Goal: Task Accomplishment & Management: Use online tool/utility

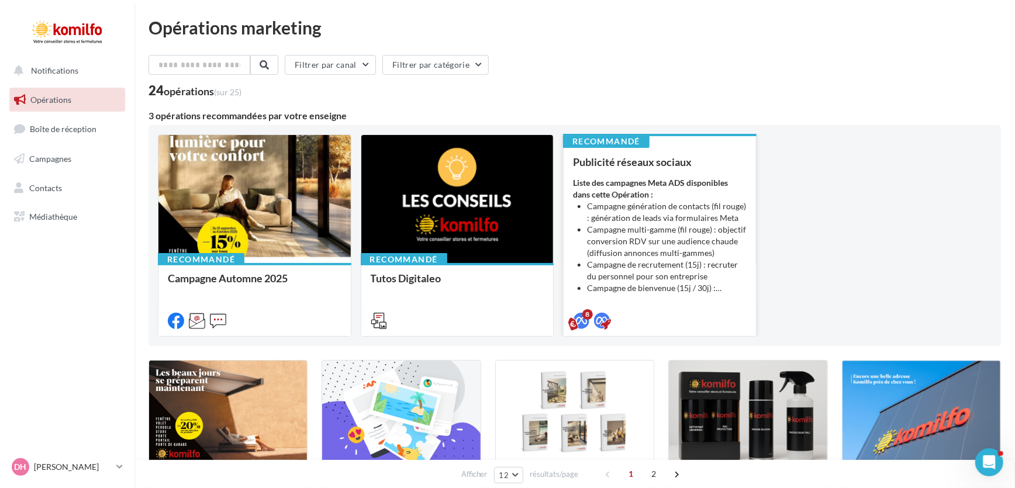
click at [633, 200] on li "Campagne génération de contacts (fil rouge) : génération de leads via formulair…" at bounding box center [667, 211] width 160 height 23
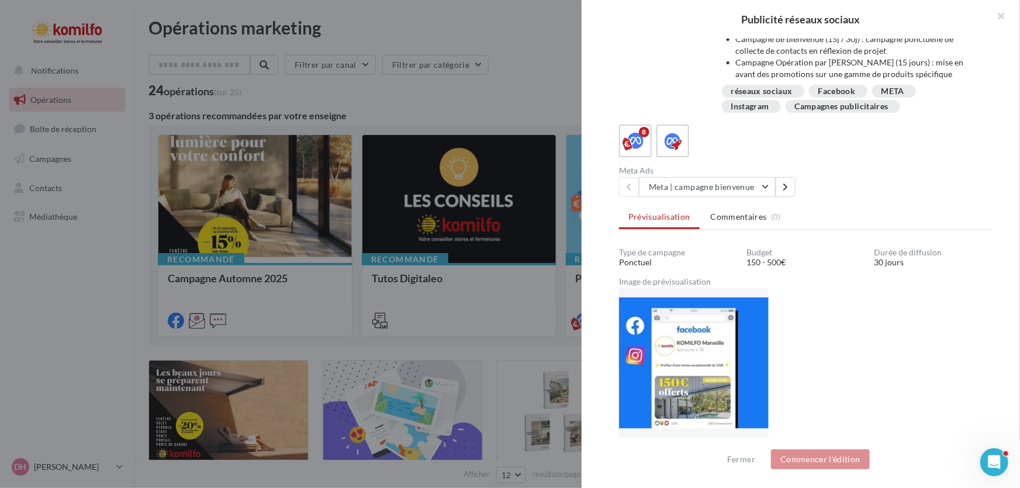
scroll to position [153, 0]
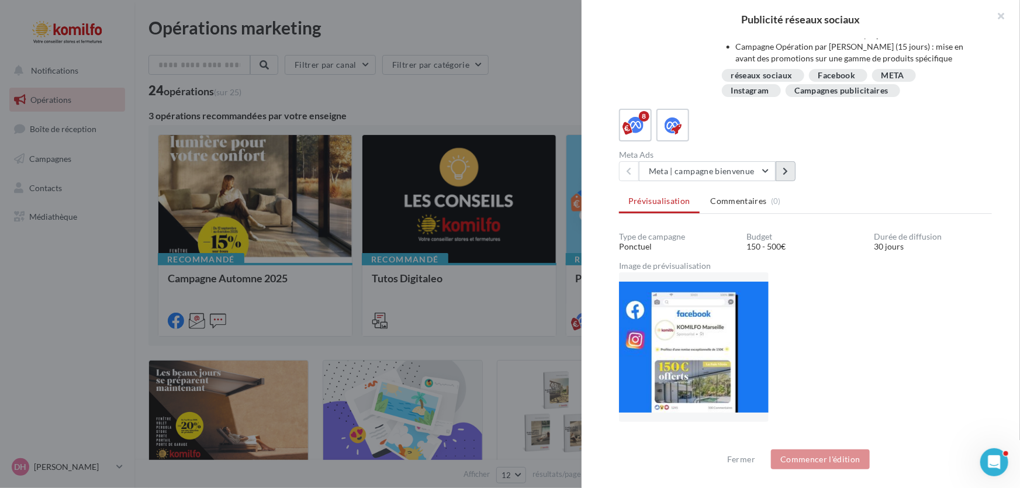
click at [785, 173] on icon at bounding box center [785, 171] width 5 height 8
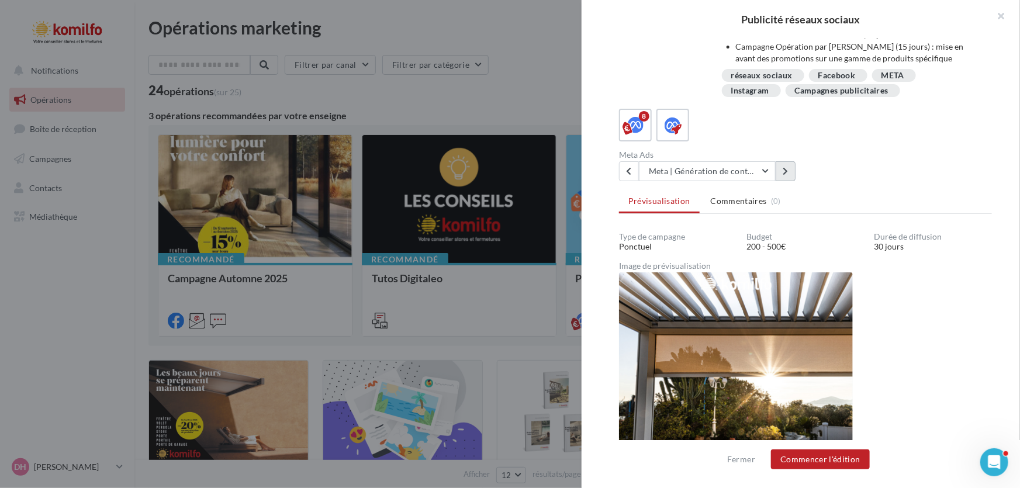
click at [785, 173] on icon at bounding box center [785, 171] width 5 height 8
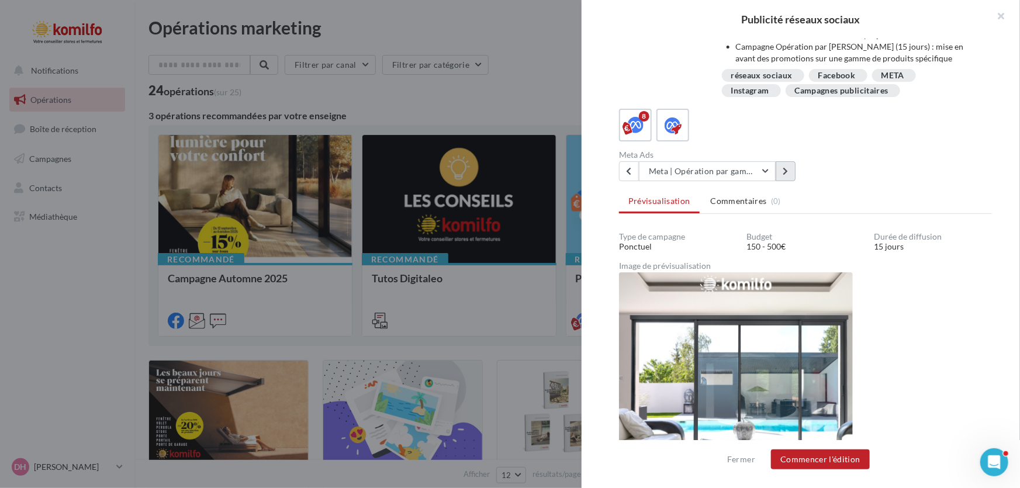
scroll to position [167, 0]
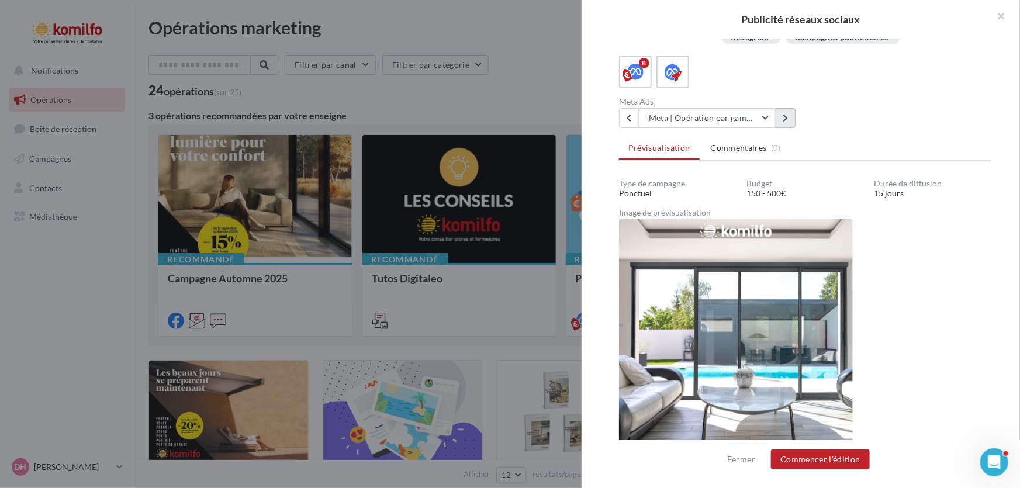
click at [794, 116] on button at bounding box center [786, 118] width 20 height 20
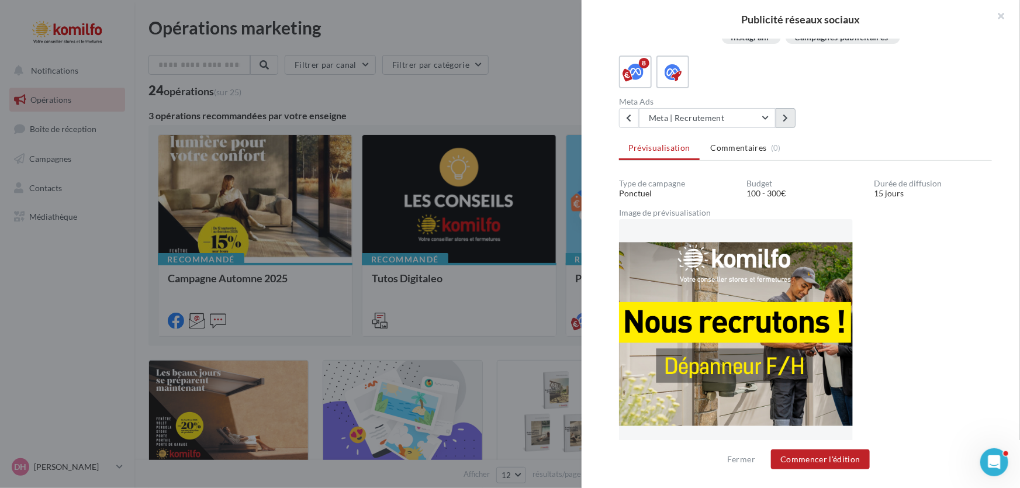
click at [793, 112] on button at bounding box center [786, 118] width 20 height 20
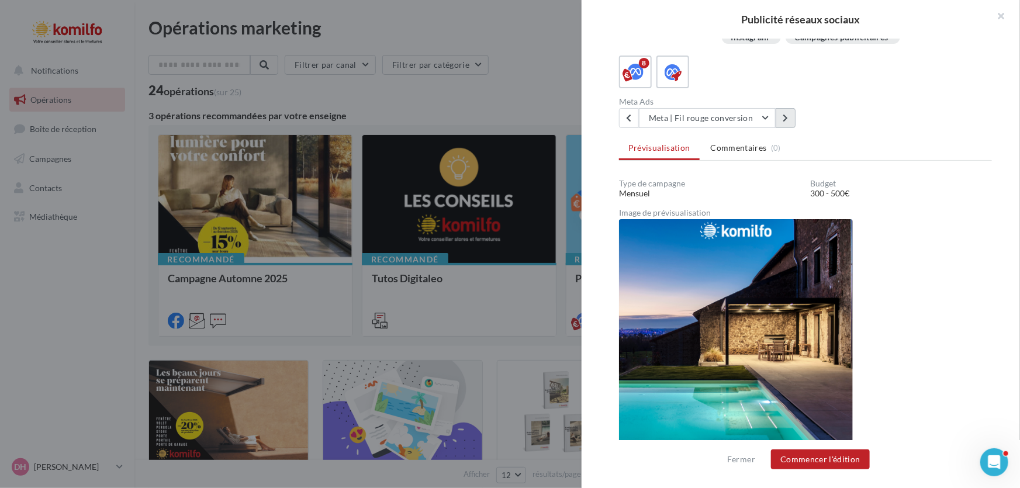
click at [791, 114] on button at bounding box center [786, 118] width 20 height 20
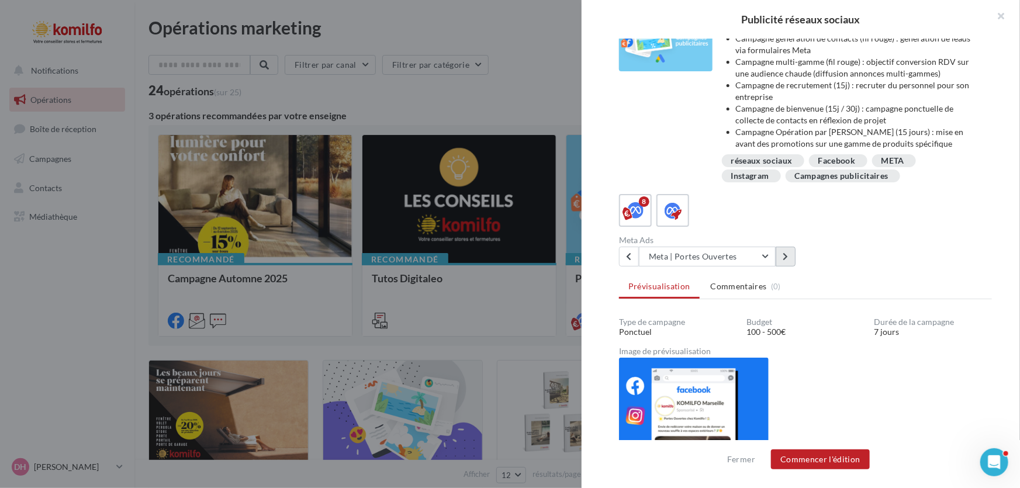
scroll to position [8, 0]
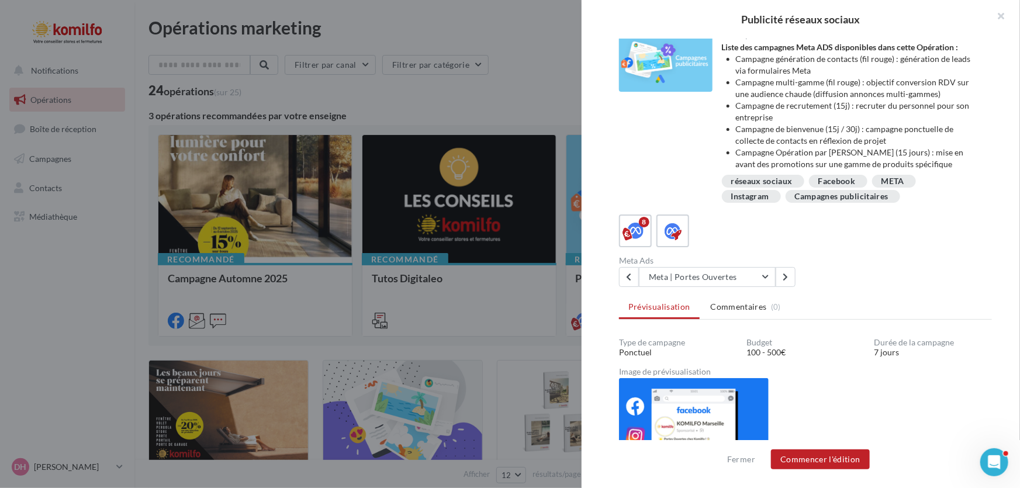
click at [783, 182] on div "réseaux sociaux" at bounding box center [761, 181] width 61 height 9
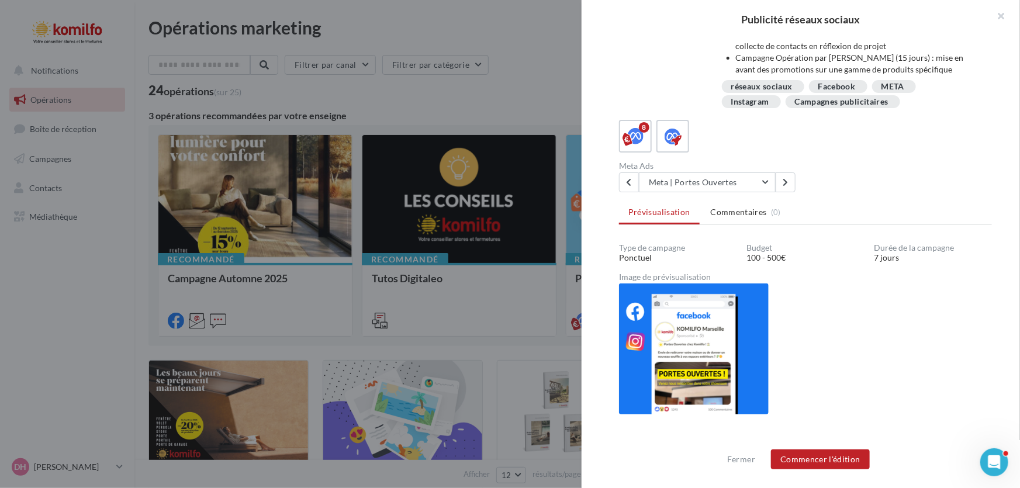
scroll to position [113, 0]
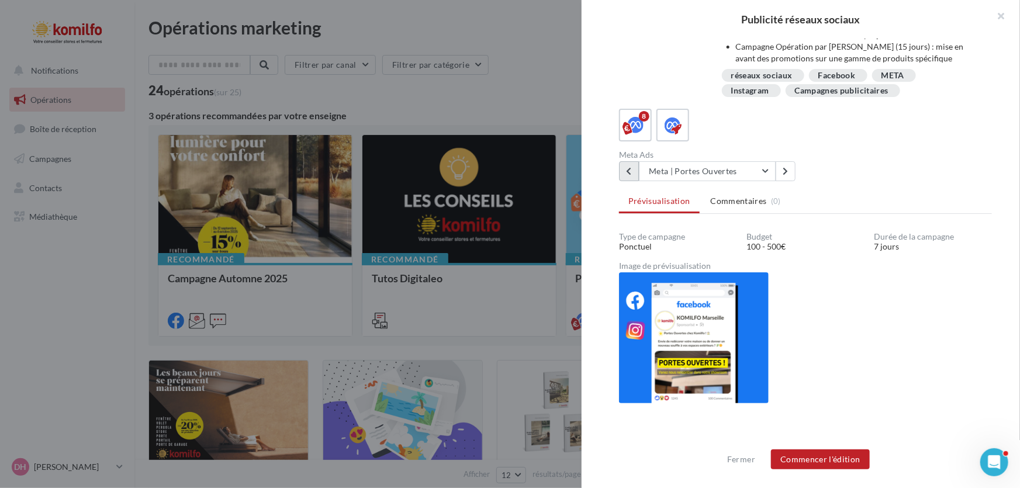
click at [632, 174] on button at bounding box center [629, 171] width 20 height 20
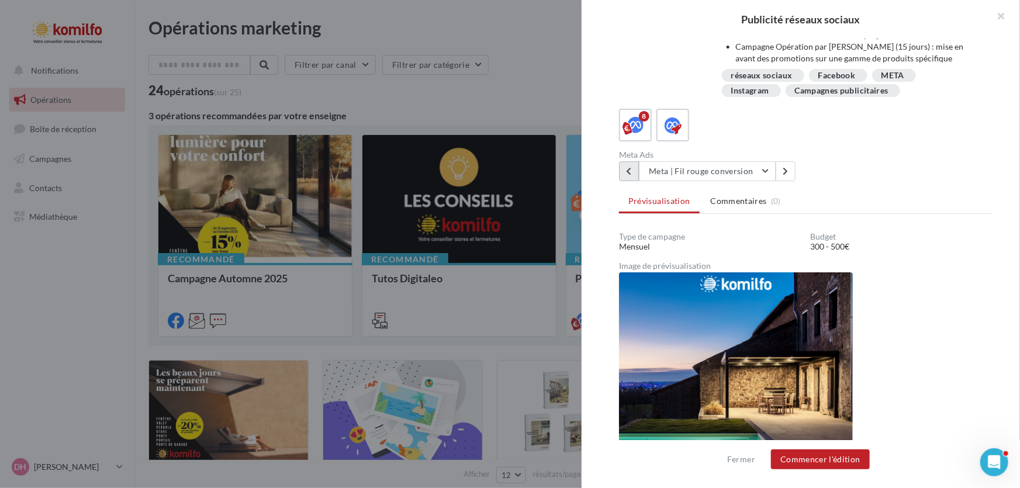
click at [632, 174] on button at bounding box center [629, 171] width 20 height 20
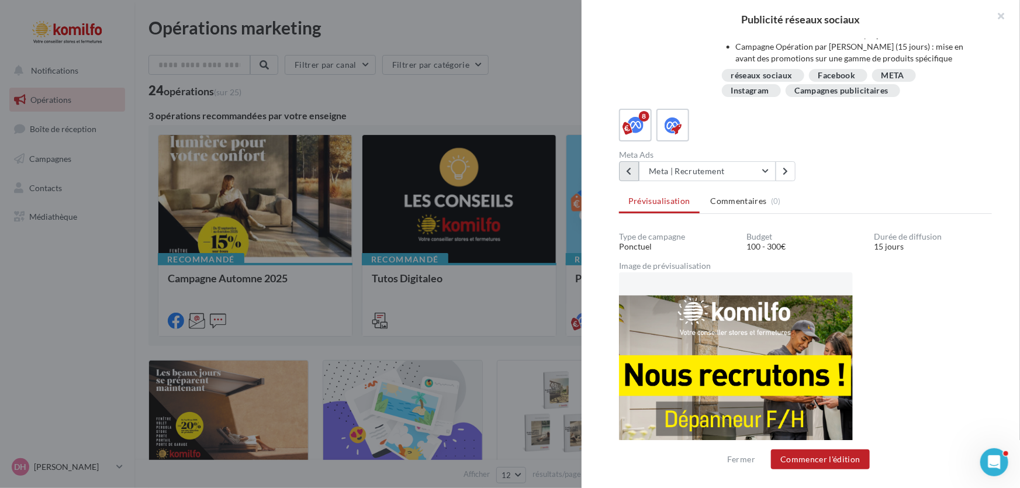
click at [632, 174] on button at bounding box center [629, 171] width 20 height 20
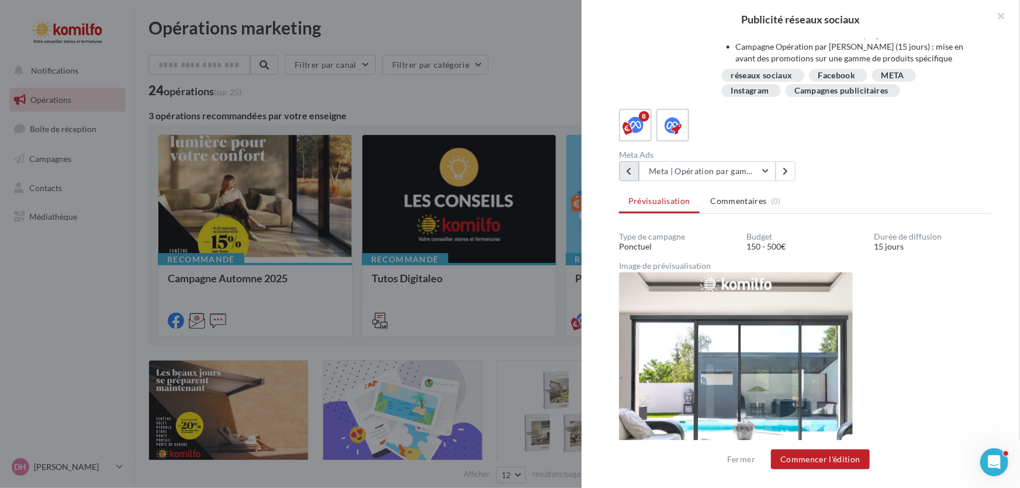
click at [632, 174] on button at bounding box center [629, 171] width 20 height 20
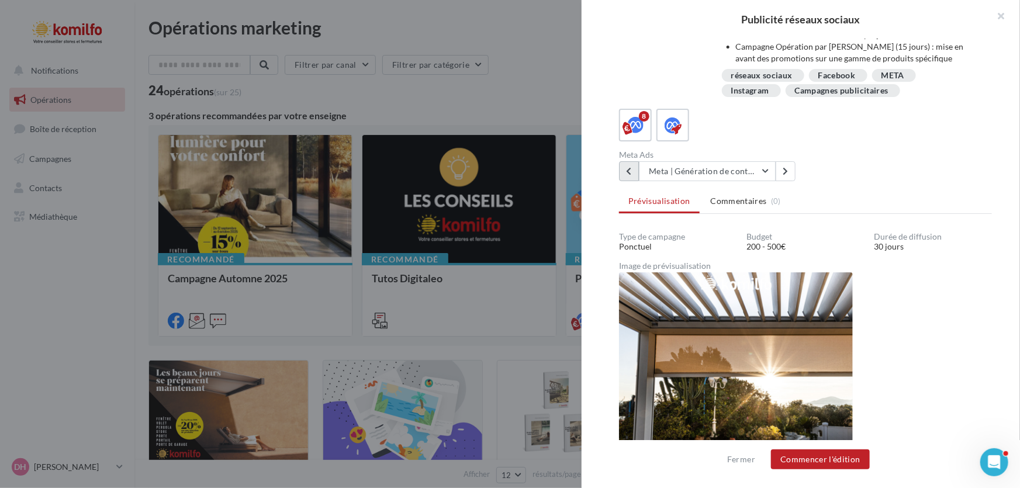
click at [624, 165] on button at bounding box center [629, 171] width 20 height 20
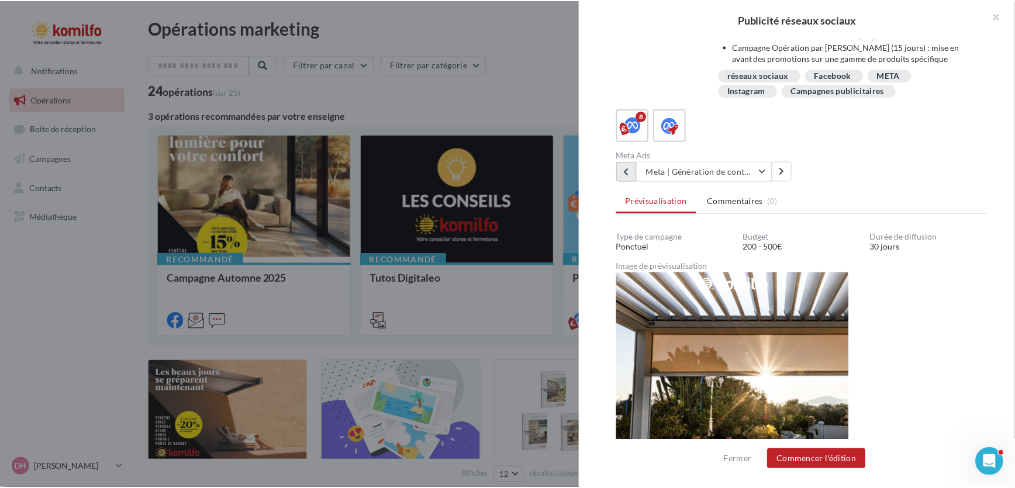
scroll to position [153, 0]
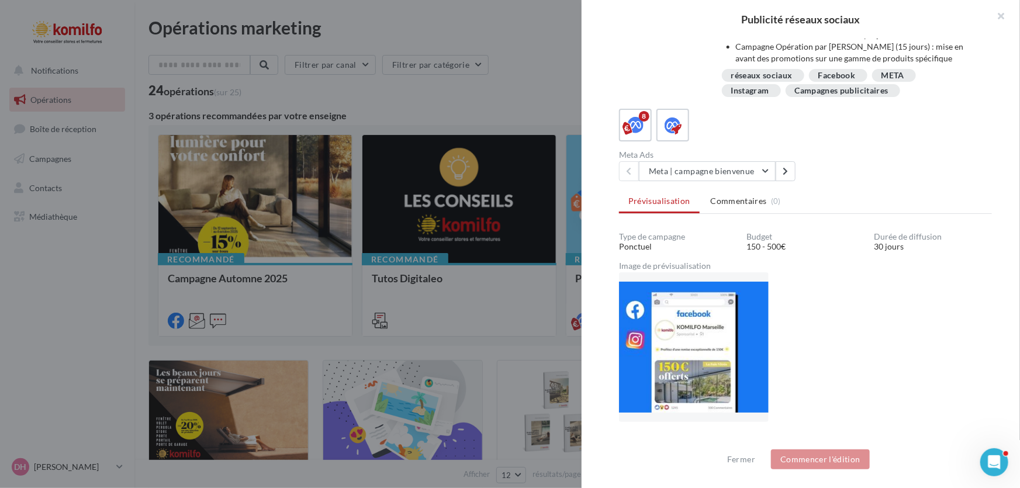
click at [631, 53] on div "Description Liste des campagnes Meta ADS disponibles dans cette Opération : Cam…" at bounding box center [805, 12] width 373 height 174
click at [23, 306] on div at bounding box center [510, 244] width 1020 height 488
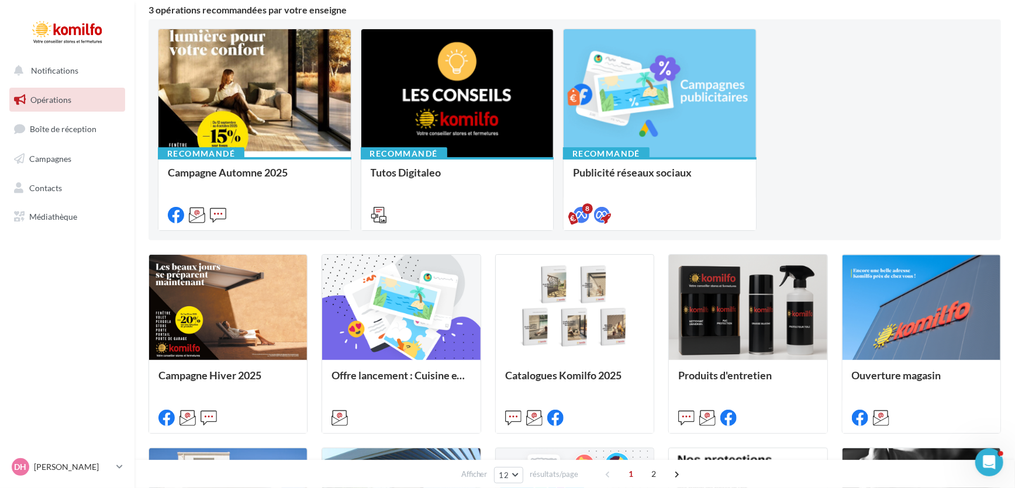
scroll to position [53, 0]
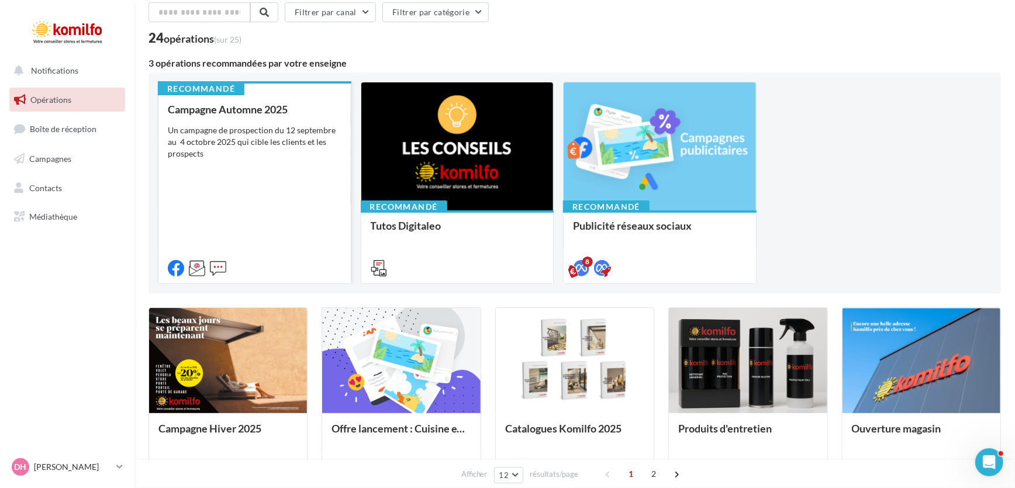
click at [230, 148] on div "Un campagne de prospection du 12 septembre au 4 octobre 2025 qui cible les clie…" at bounding box center [255, 141] width 174 height 35
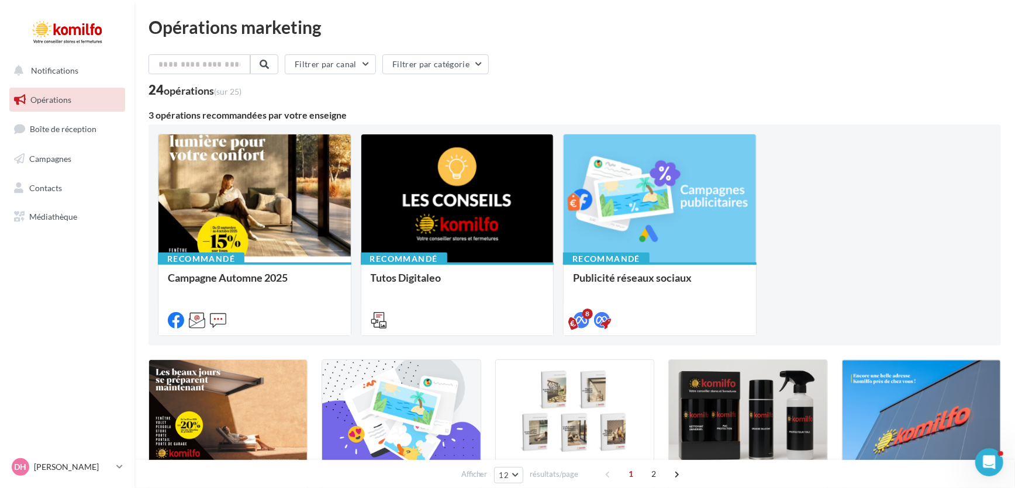
scroll to position [0, 0]
click at [447, 63] on button "Filtrer par catégorie" at bounding box center [435, 65] width 106 height 20
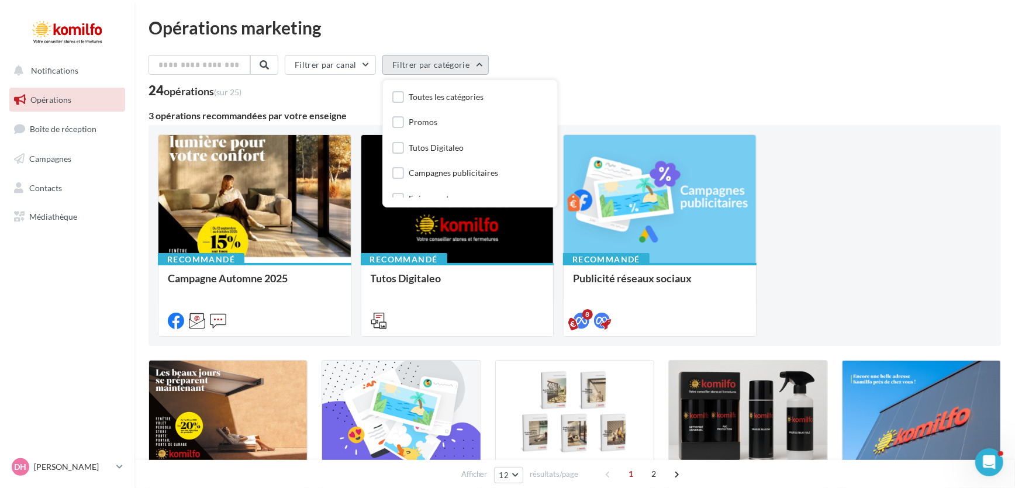
click at [447, 63] on button "Filtrer par catégorie" at bounding box center [435, 65] width 106 height 20
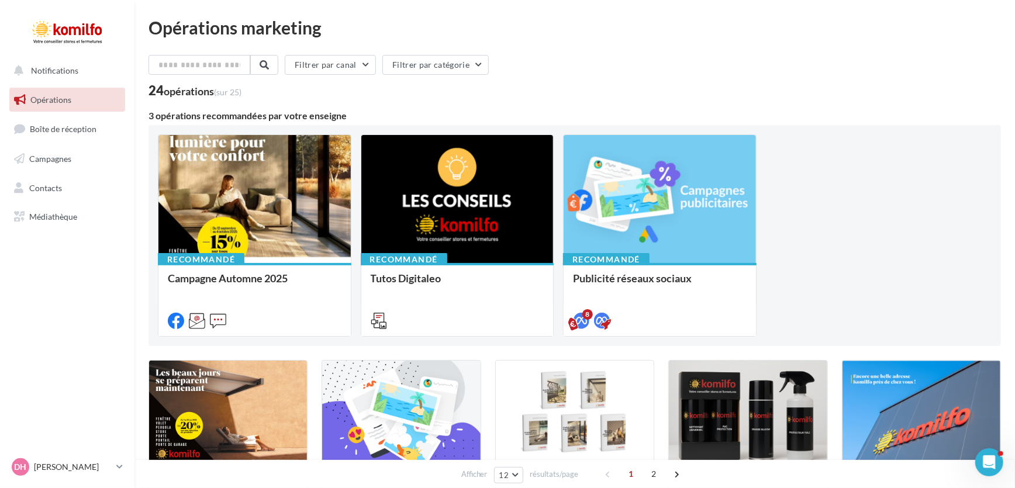
click at [877, 67] on div "Filtrer par canal Filtrer par catégorie" at bounding box center [574, 67] width 852 height 25
click at [48, 295] on nav "Notifications Opérations Boîte de réception Campagnes Contacts Mes cibles Média…" at bounding box center [67, 244] width 134 height 488
click at [54, 154] on span "Campagnes" at bounding box center [50, 159] width 42 height 10
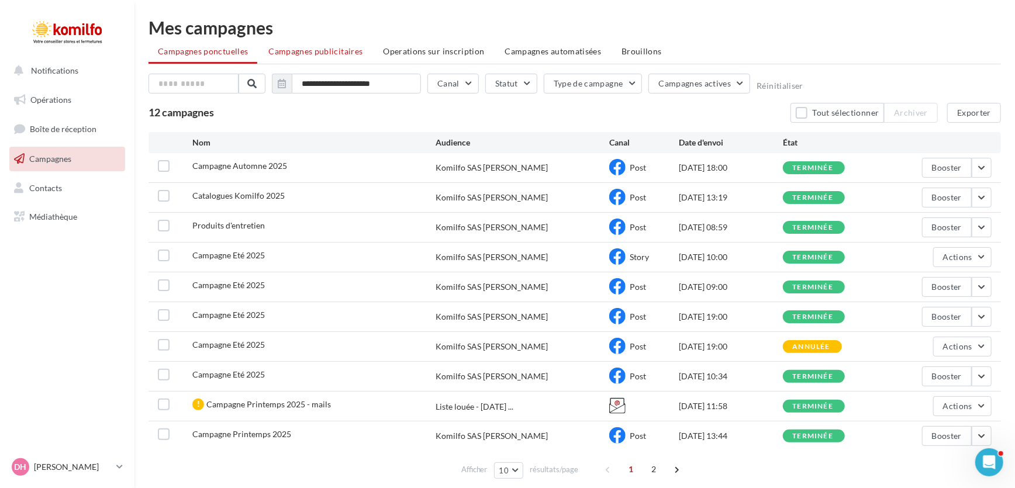
click at [311, 53] on span "Campagnes publicitaires" at bounding box center [315, 51] width 94 height 10
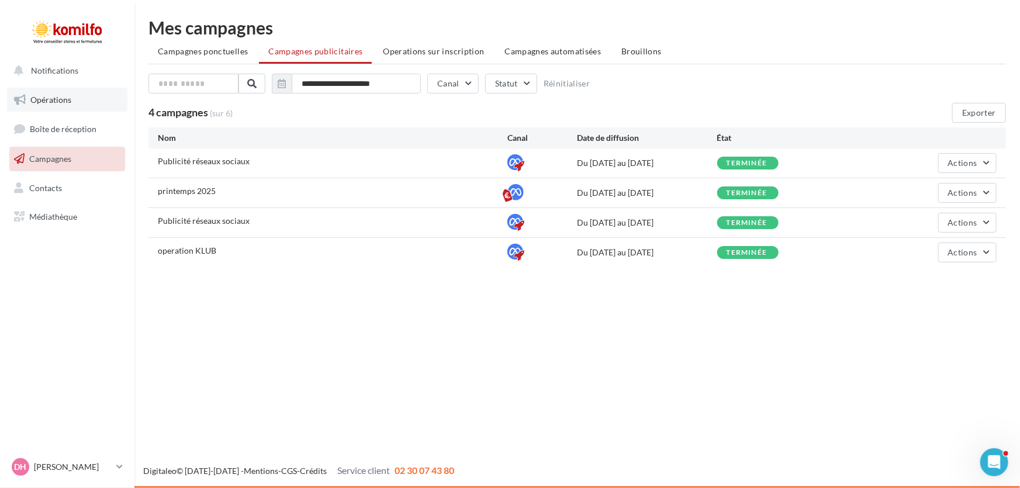
click at [58, 103] on span "Opérations" at bounding box center [50, 100] width 41 height 10
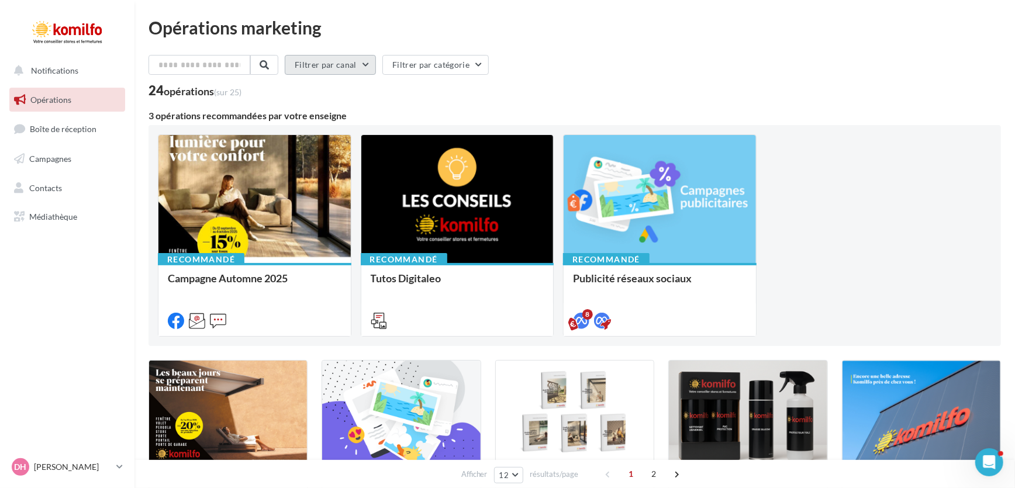
click at [350, 65] on button "Filtrer par canal" at bounding box center [330, 65] width 91 height 20
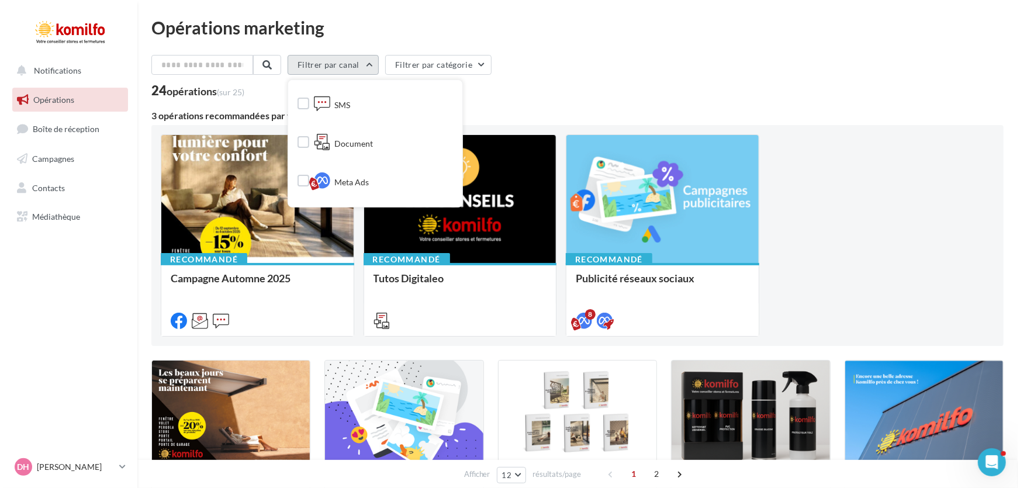
scroll to position [159, 0]
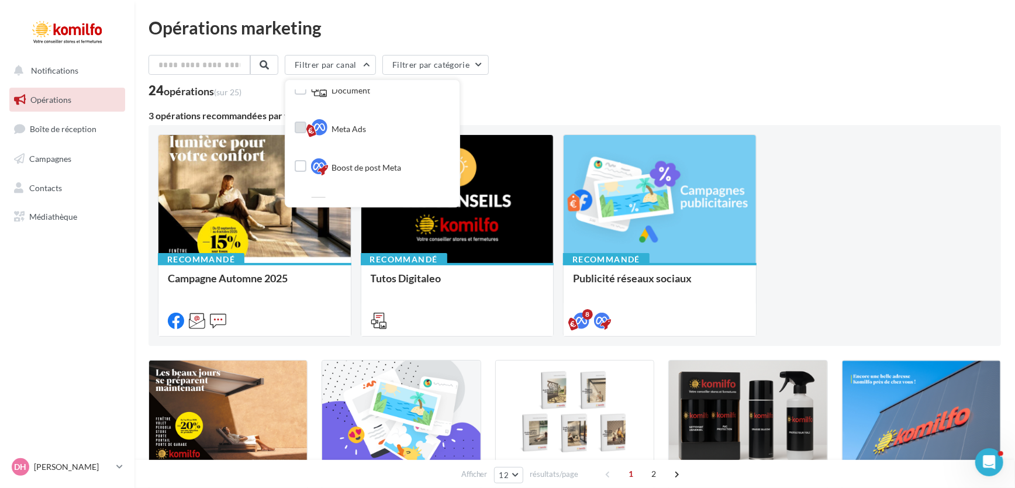
click at [306, 133] on label at bounding box center [301, 128] width 12 height 12
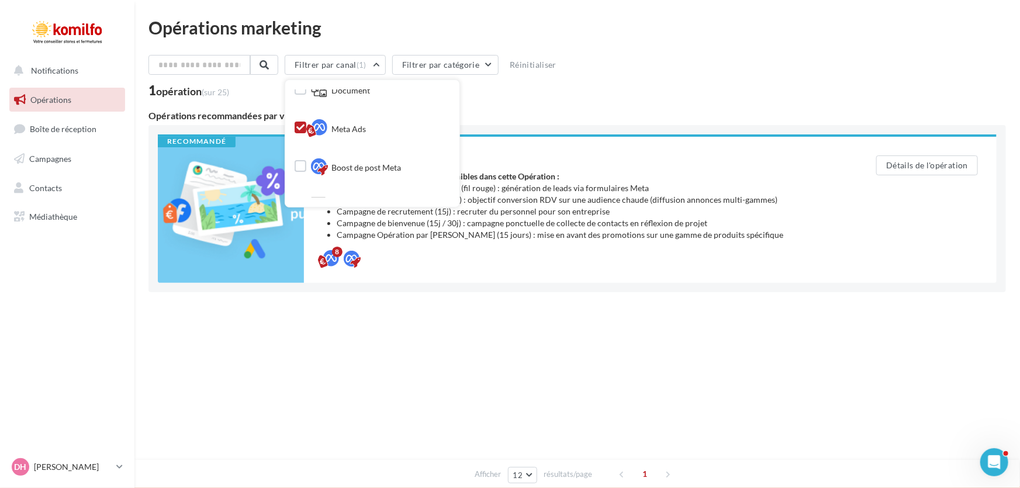
click at [610, 81] on div "Filtrer par canal (1) Tous les canaux Facebook Email SMS Document Meta Ads Boos…" at bounding box center [576, 76] width 857 height 42
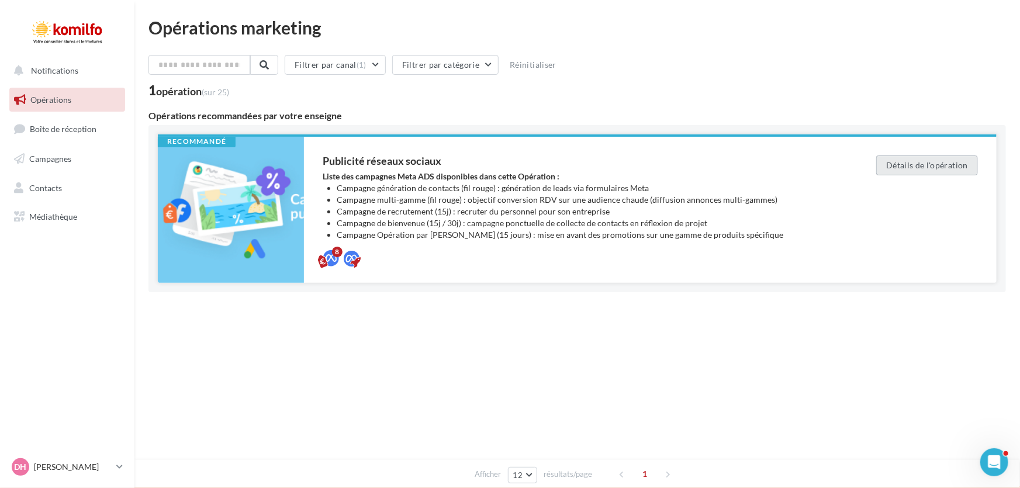
click at [949, 167] on button "Détails de l'opération" at bounding box center [927, 165] width 102 height 20
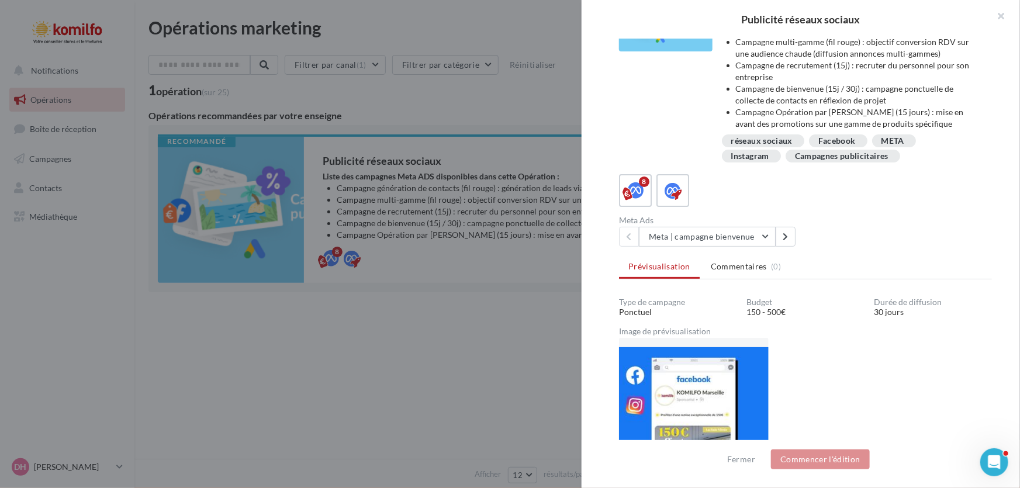
scroll to position [106, 0]
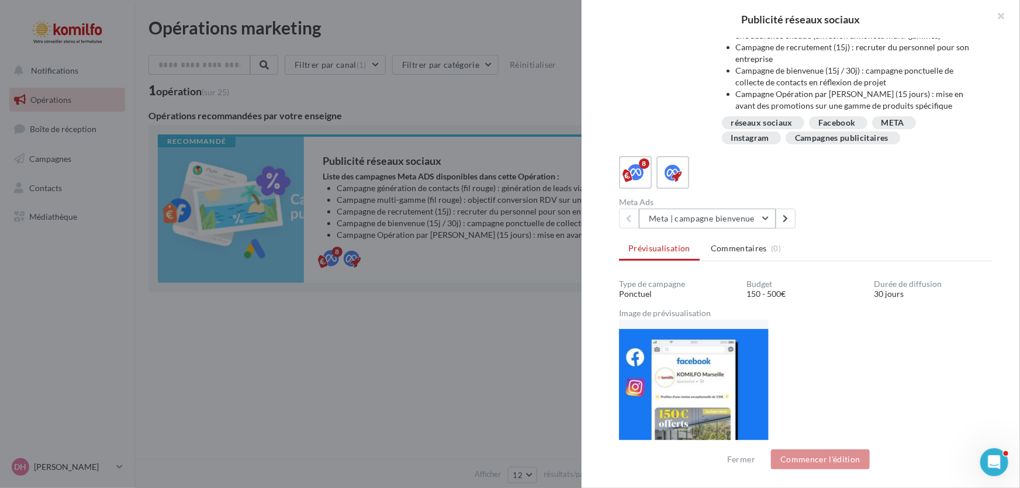
click at [763, 222] on button "Meta | campagne bienvenue" at bounding box center [707, 219] width 137 height 20
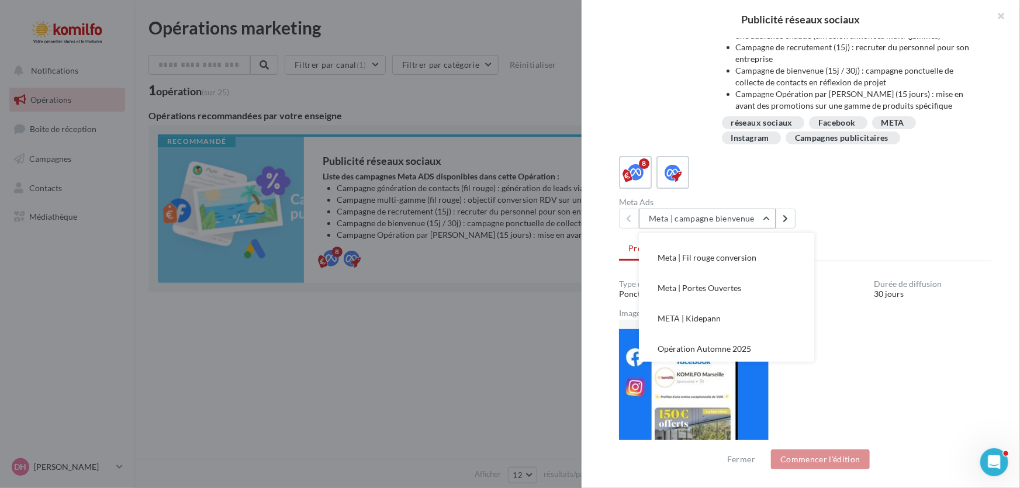
scroll to position [115, 0]
click at [723, 347] on span "Opération Automne 2025" at bounding box center [704, 346] width 94 height 10
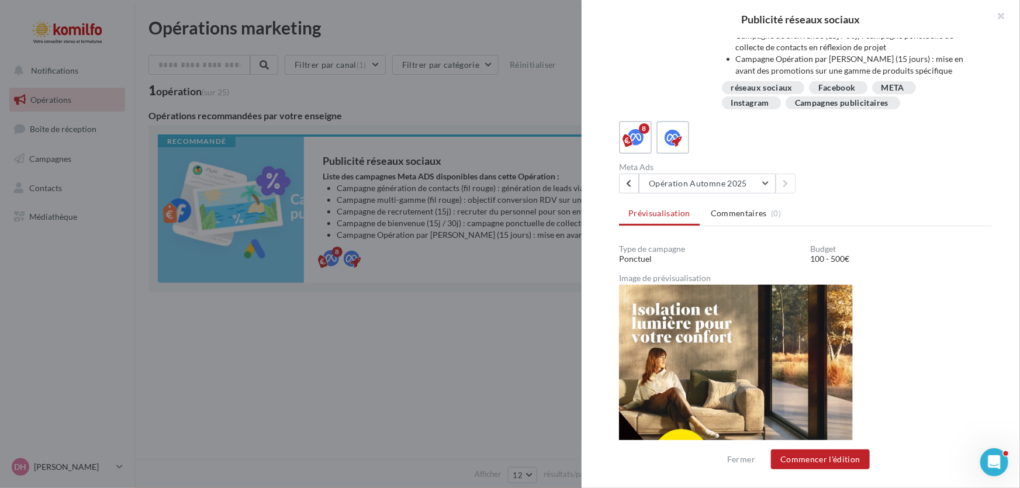
scroll to position [168, 0]
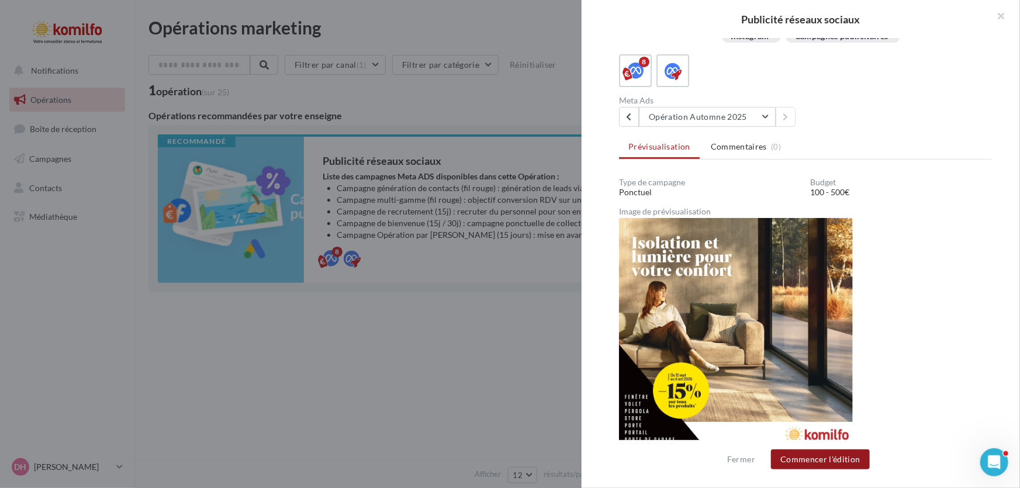
click at [814, 465] on button "Commencer l'édition" at bounding box center [820, 459] width 99 height 20
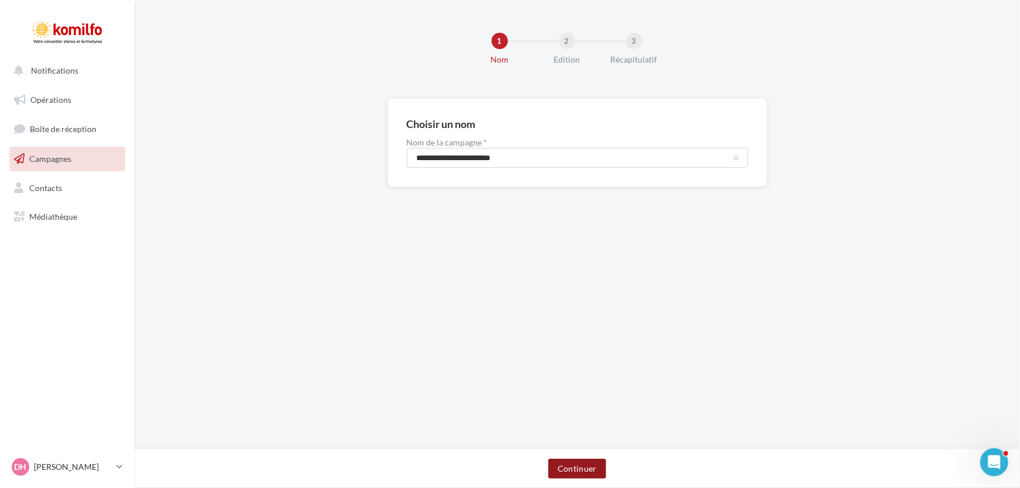
click at [566, 470] on button "Continuer" at bounding box center [577, 469] width 58 height 20
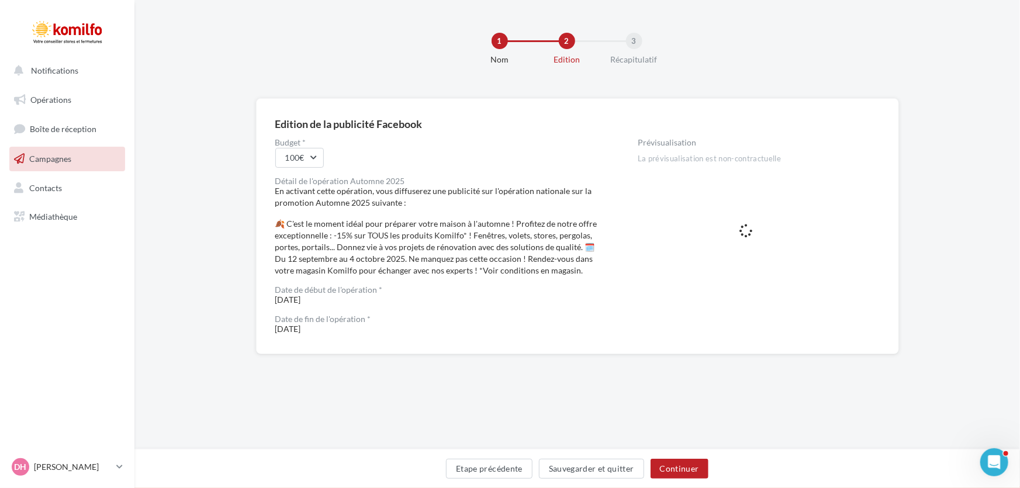
click at [438, 247] on div "🍂 C'est le moment idéal pour préparer votre maison à l'automne ! Profitez de no…" at bounding box center [437, 247] width 325 height 58
click at [313, 161] on button "100€" at bounding box center [299, 158] width 49 height 20
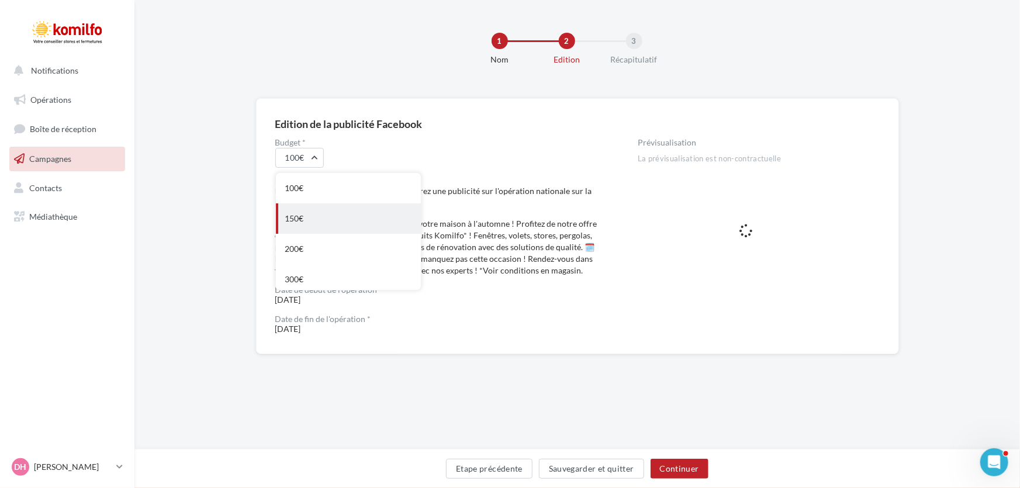
click at [318, 217] on div "150€" at bounding box center [348, 218] width 145 height 30
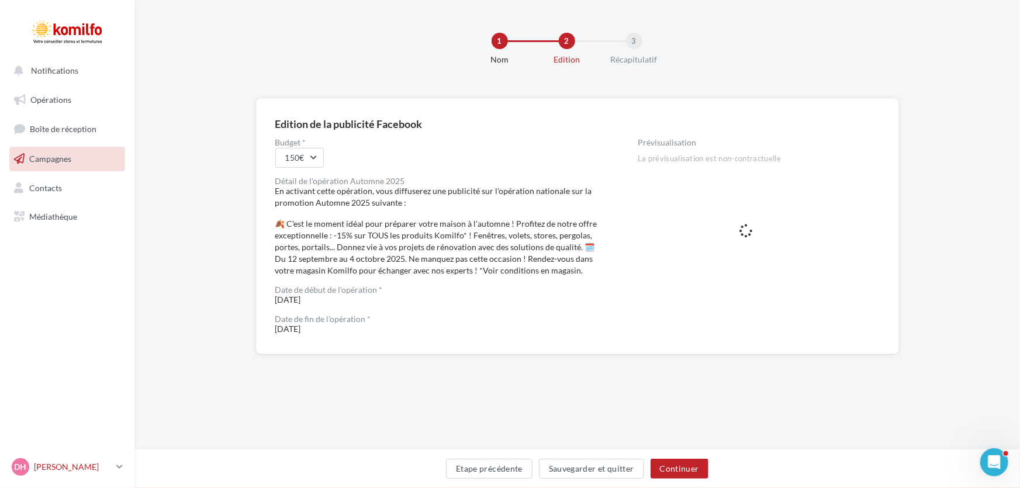
click at [45, 462] on p "[PERSON_NAME]" at bounding box center [73, 467] width 78 height 12
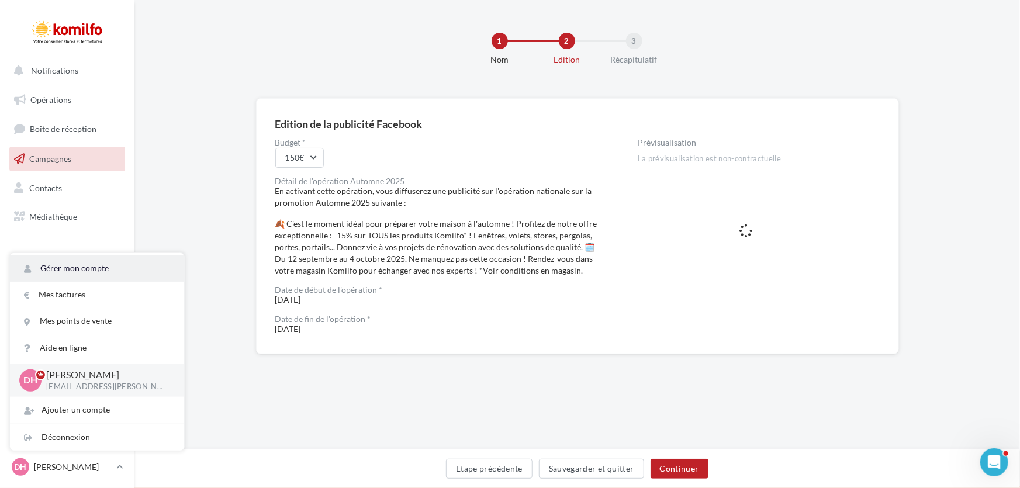
click at [71, 265] on link "Gérer mon compte" at bounding box center [97, 268] width 174 height 26
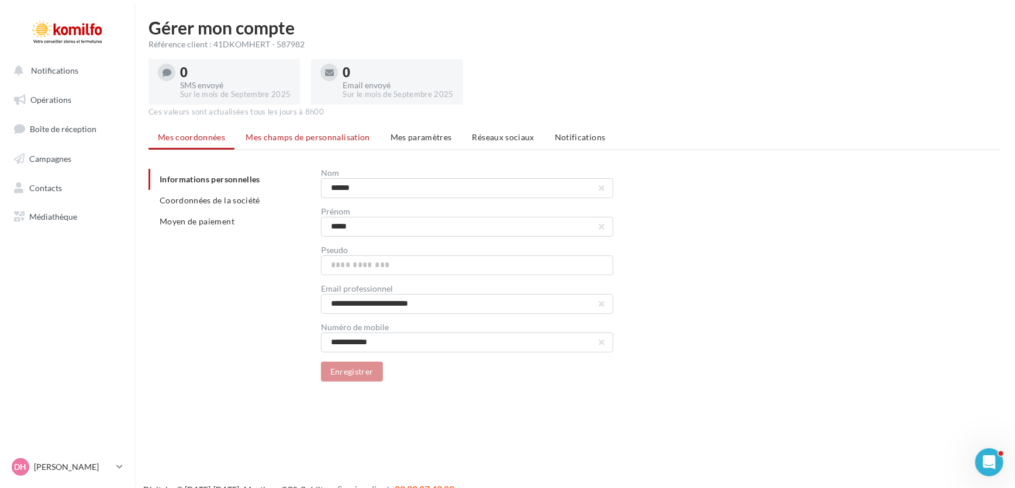
click at [302, 136] on span "Mes champs de personnalisation" at bounding box center [307, 137] width 124 height 10
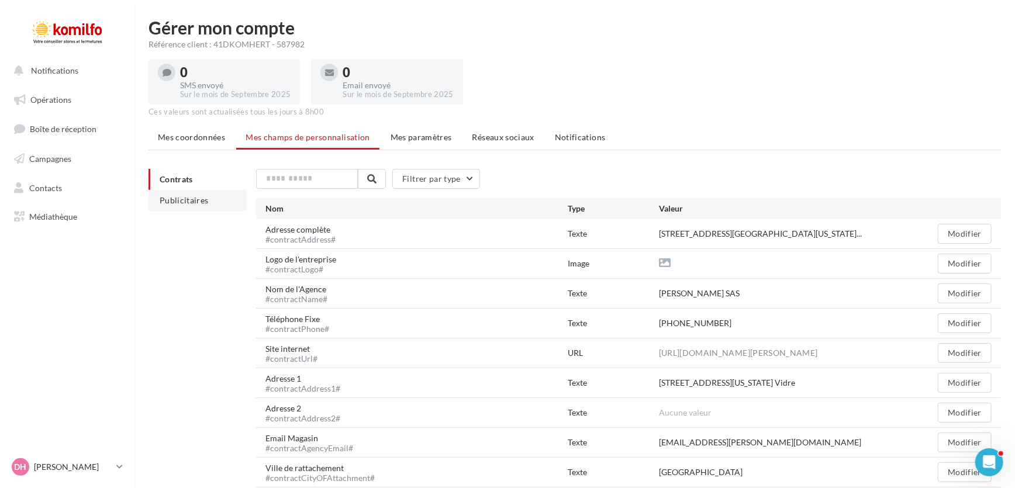
click at [191, 193] on li "Publicitaires" at bounding box center [197, 200] width 98 height 21
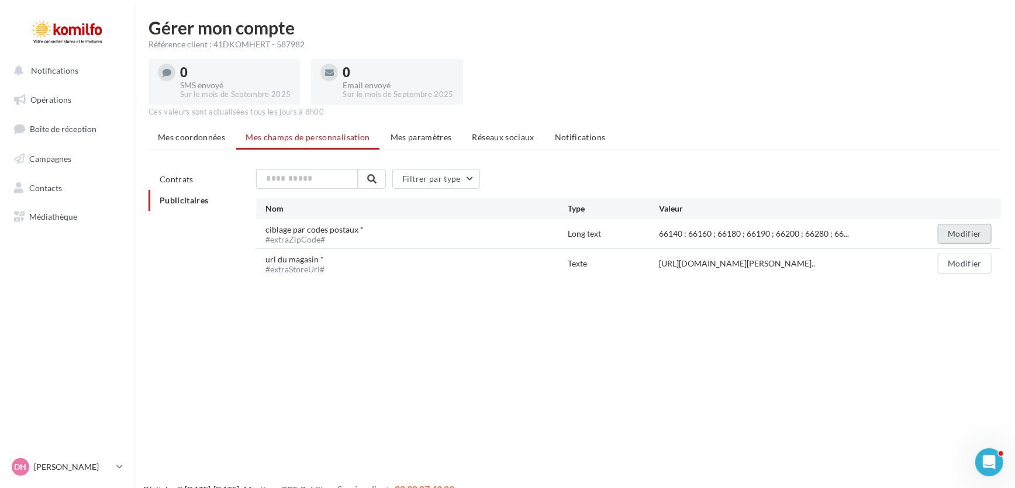
click at [962, 235] on button "Modifier" at bounding box center [964, 234] width 54 height 20
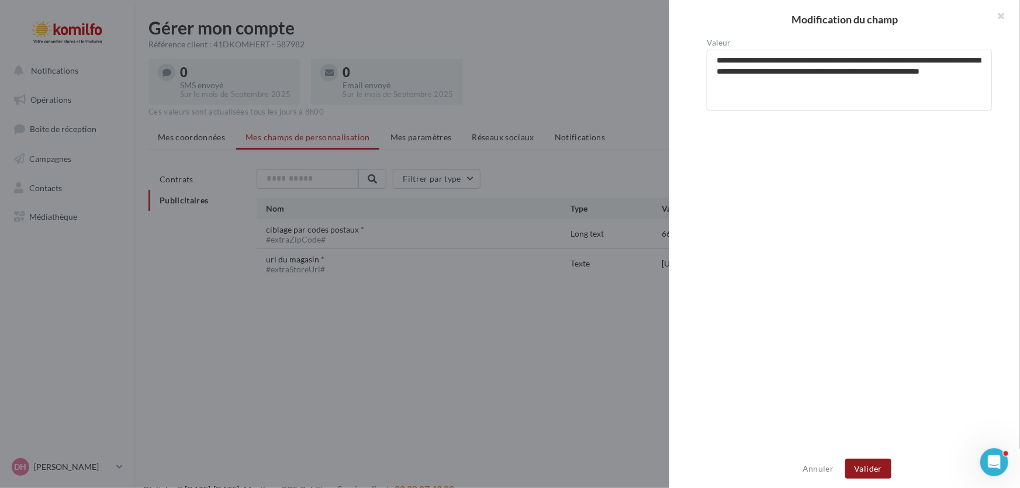
click at [867, 466] on button "Valider" at bounding box center [868, 469] width 46 height 20
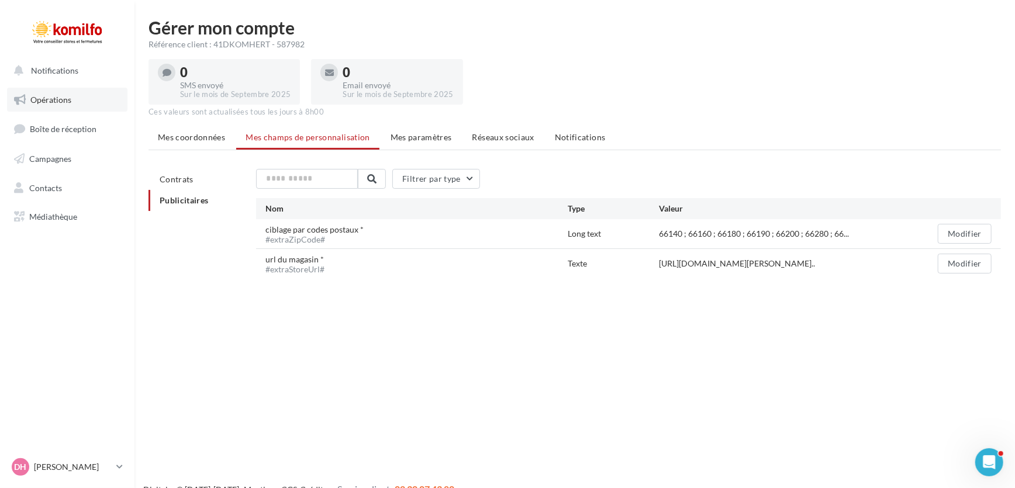
click at [50, 101] on span "Opérations" at bounding box center [50, 100] width 41 height 10
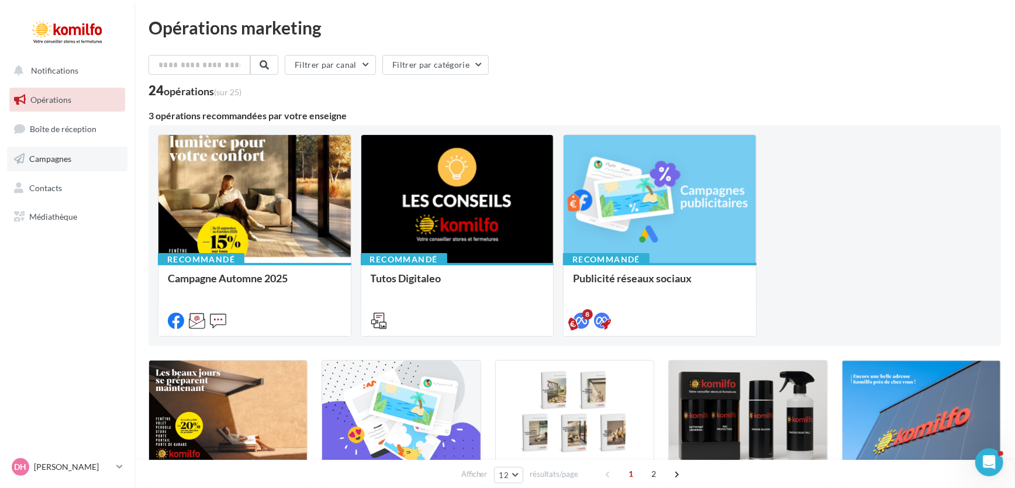
click at [48, 163] on span "Campagnes" at bounding box center [50, 159] width 42 height 10
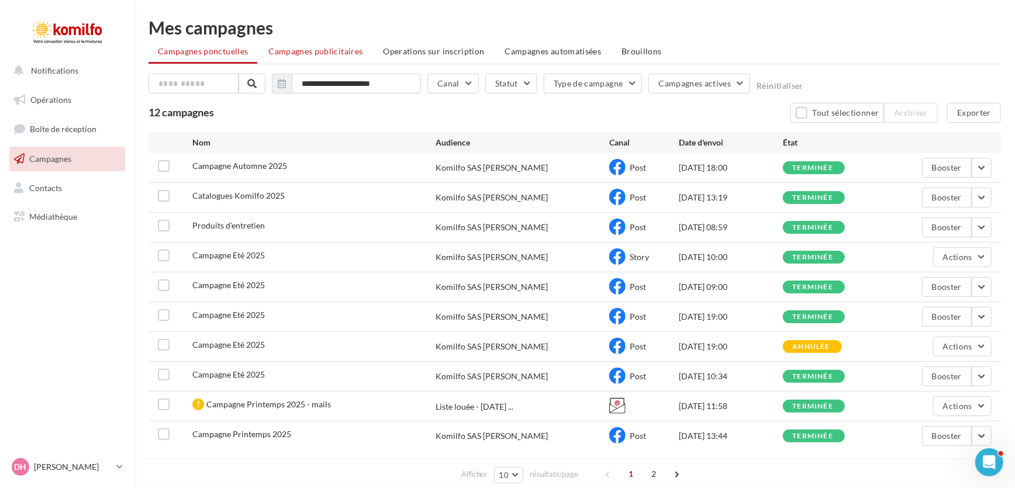
click at [339, 56] on li "Campagnes publicitaires" at bounding box center [315, 51] width 113 height 21
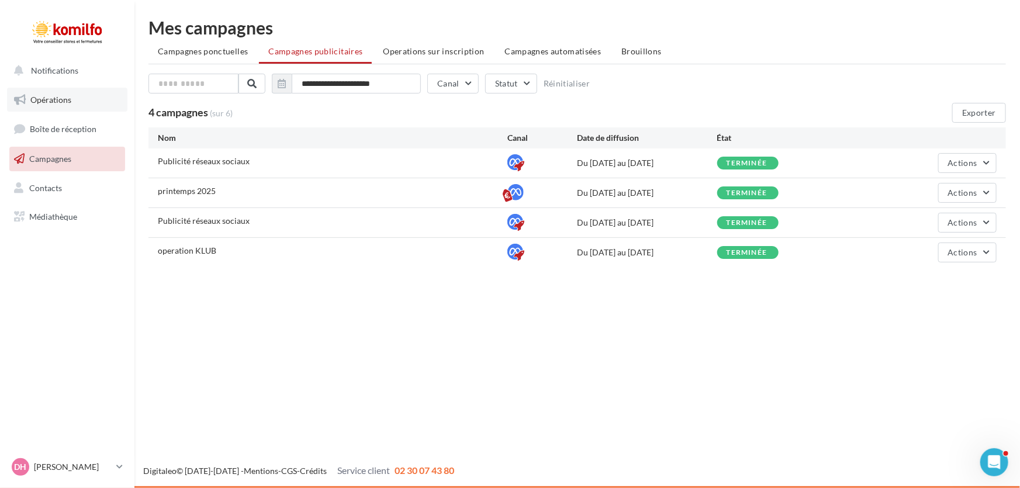
click at [52, 98] on span "Opérations" at bounding box center [50, 100] width 41 height 10
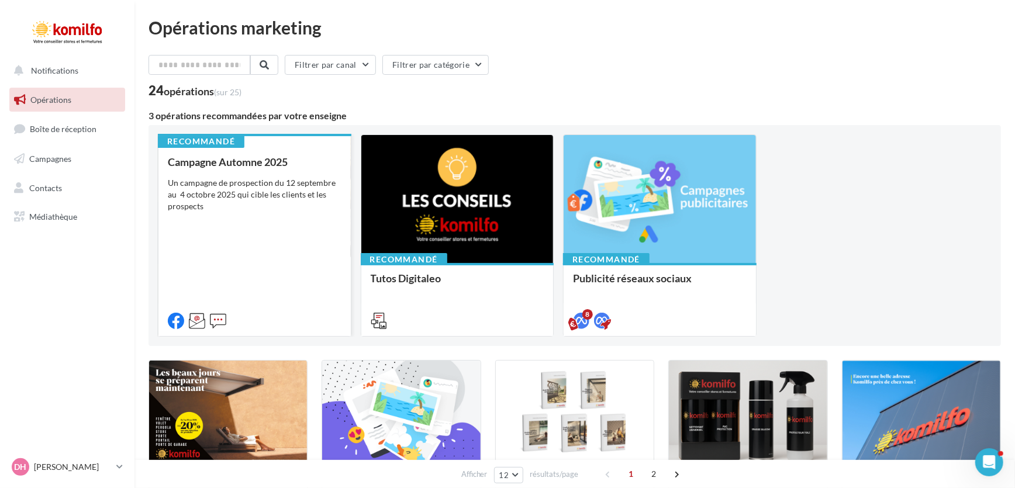
click at [250, 187] on div "Un campagne de prospection du 12 septembre au 4 octobre 2025 qui cible les clie…" at bounding box center [255, 194] width 174 height 35
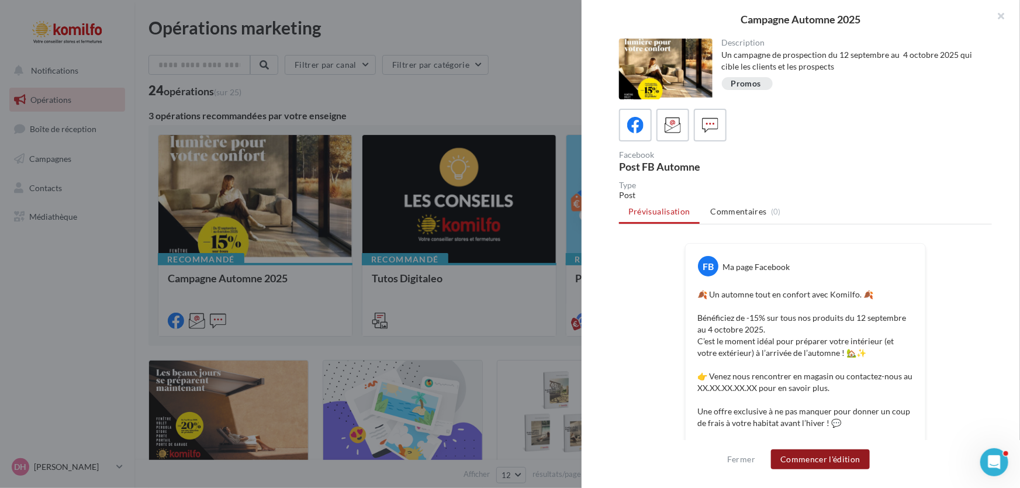
click at [812, 459] on button "Commencer l'édition" at bounding box center [820, 459] width 99 height 20
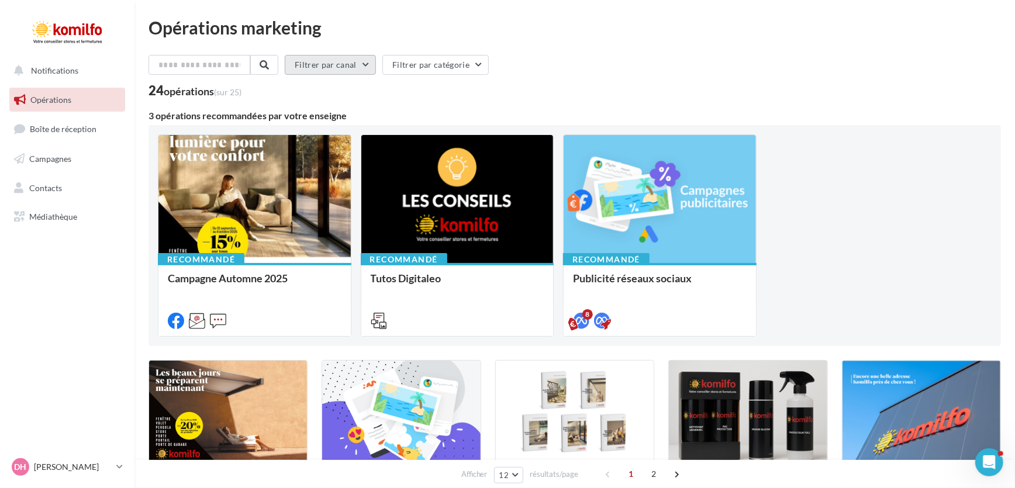
click at [357, 61] on button "Filtrer par canal" at bounding box center [330, 65] width 91 height 20
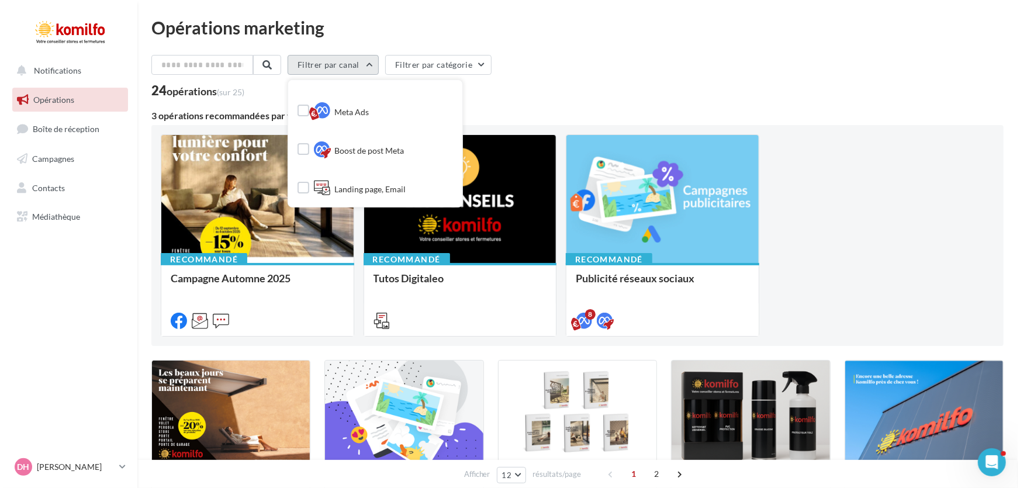
scroll to position [181, 0]
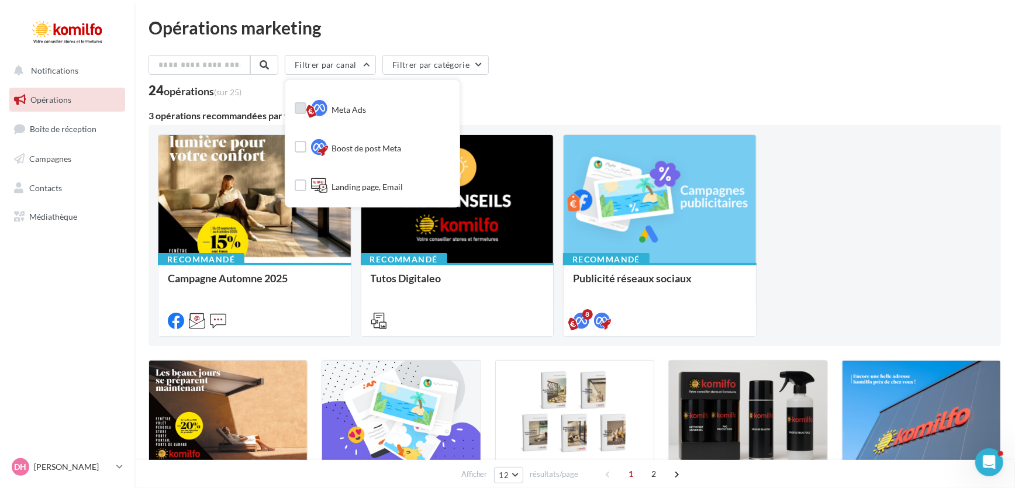
click at [305, 106] on label at bounding box center [301, 108] width 12 height 12
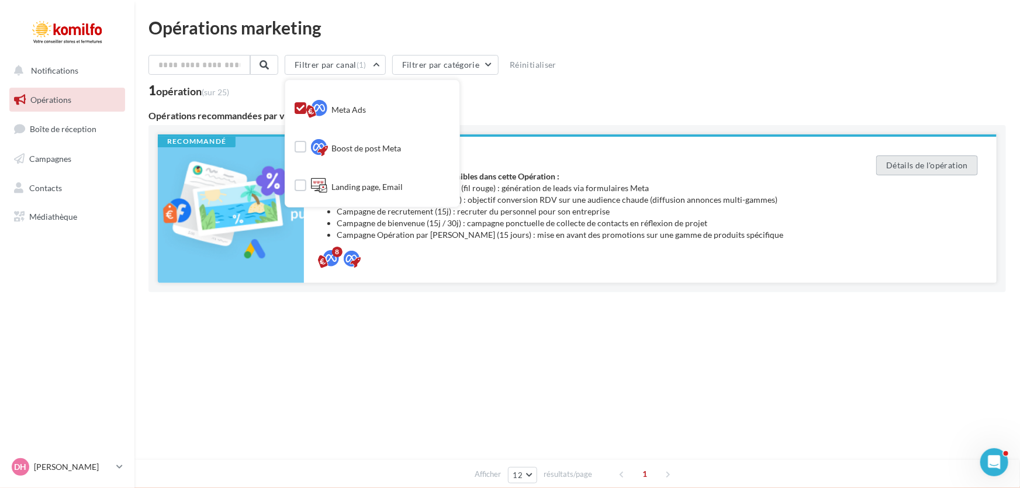
click at [951, 165] on button "Détails de l'opération" at bounding box center [927, 165] width 102 height 20
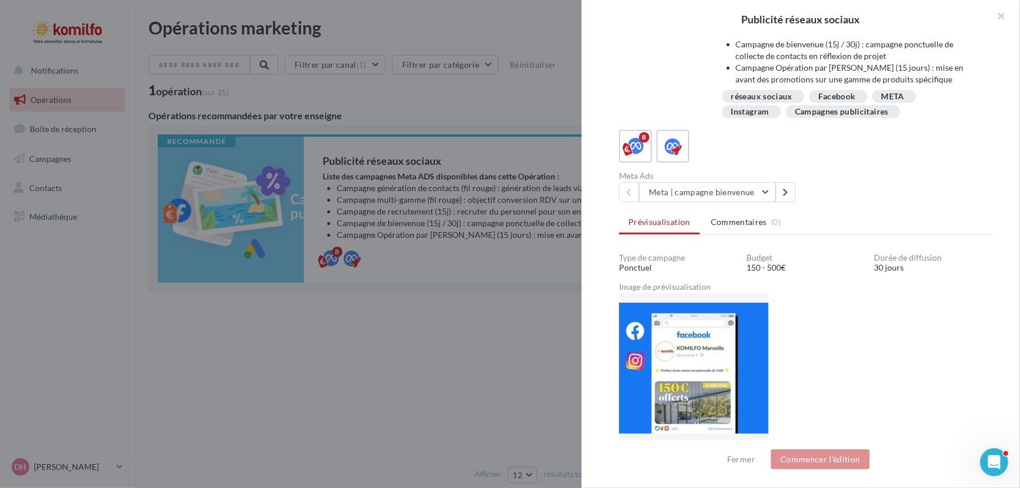
scroll to position [153, 0]
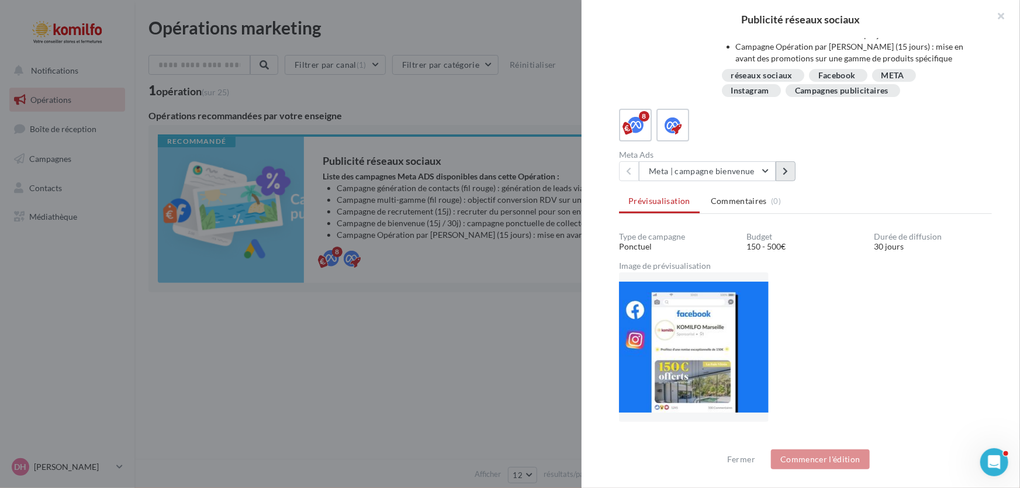
click at [785, 167] on icon at bounding box center [785, 171] width 5 height 8
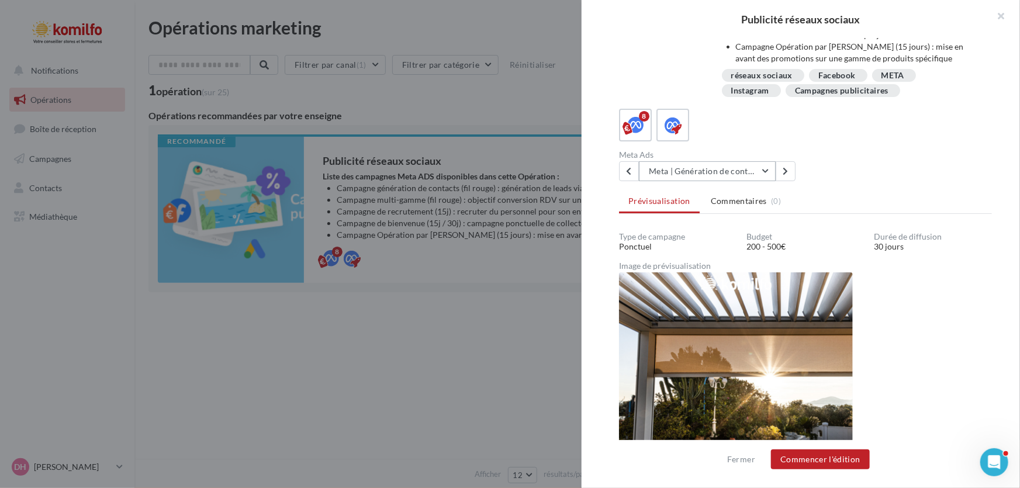
click at [765, 168] on button "Meta | Génération de contacts" at bounding box center [707, 171] width 137 height 20
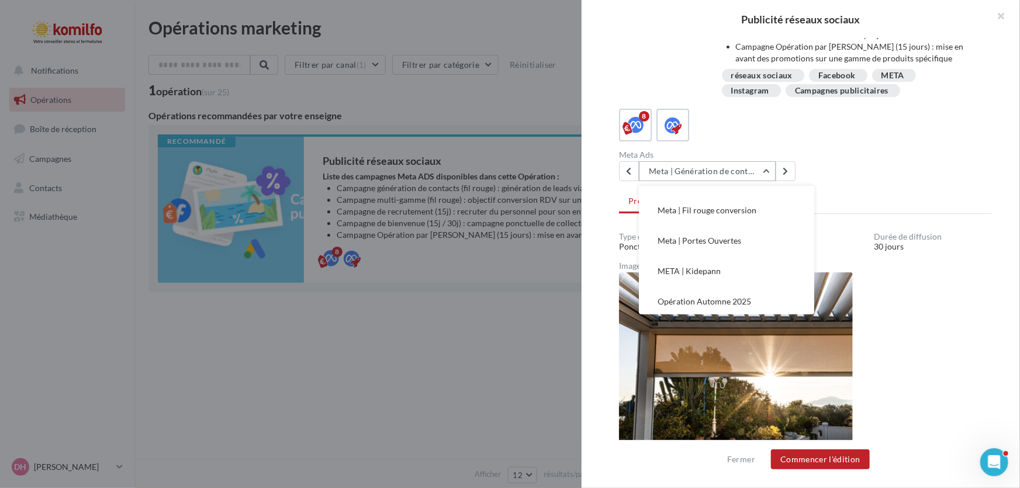
scroll to position [114, 0]
click at [737, 291] on button "Opération Automne 2025" at bounding box center [726, 300] width 175 height 30
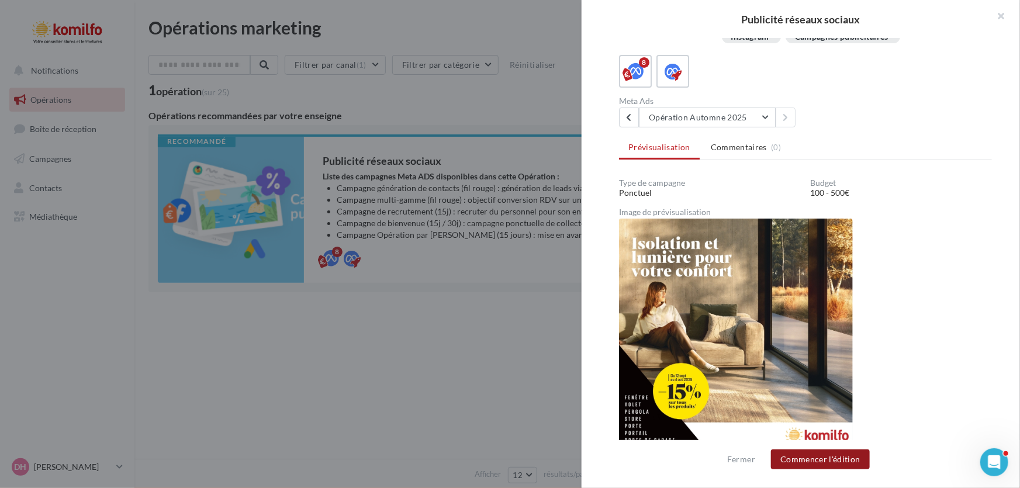
scroll to position [168, 0]
click at [826, 461] on button "Commencer l'édition" at bounding box center [820, 459] width 99 height 20
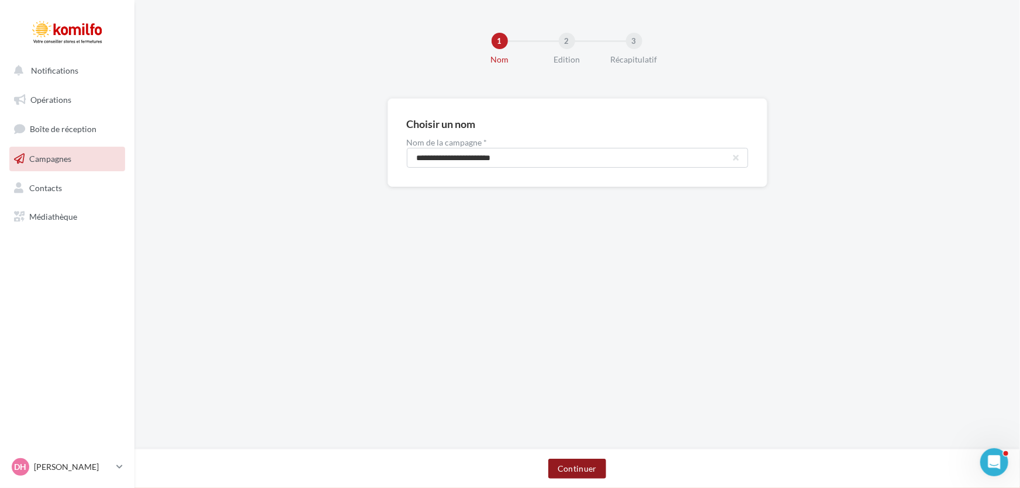
click at [587, 476] on button "Continuer" at bounding box center [577, 469] width 58 height 20
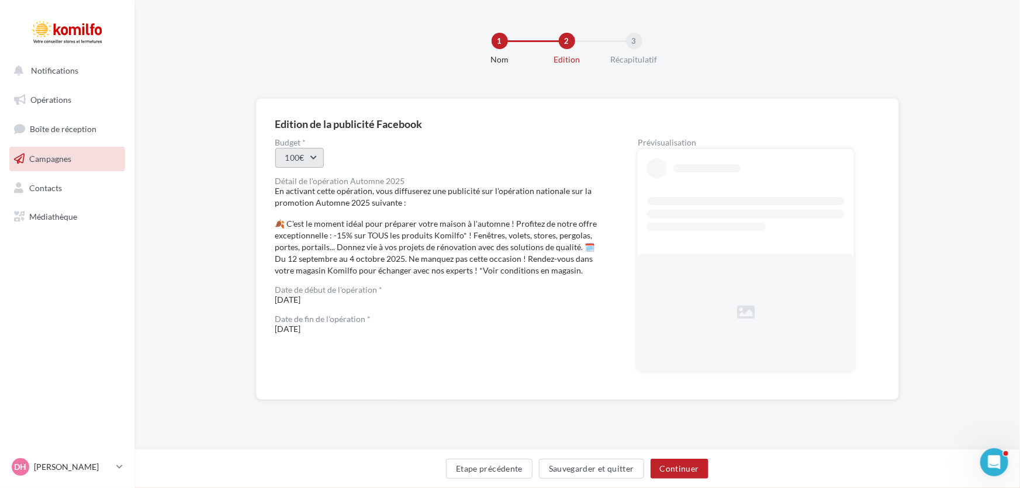
click at [310, 162] on button "100€" at bounding box center [299, 158] width 49 height 20
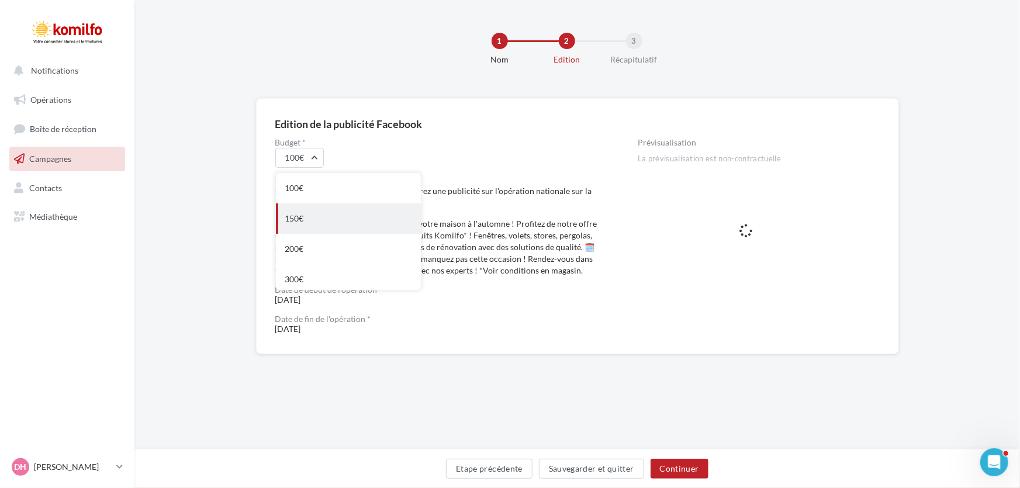
click at [297, 219] on div "150€" at bounding box center [348, 218] width 145 height 30
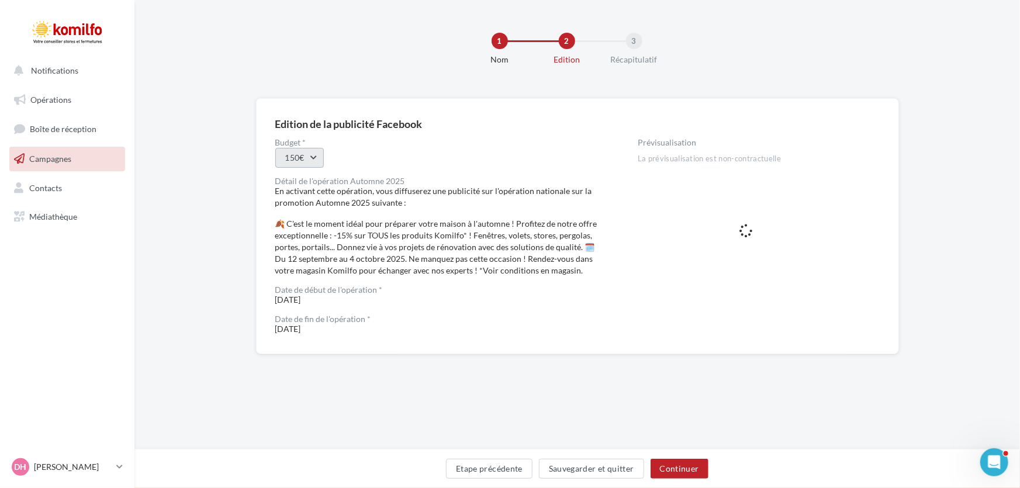
click at [300, 161] on button "150€" at bounding box center [299, 158] width 49 height 20
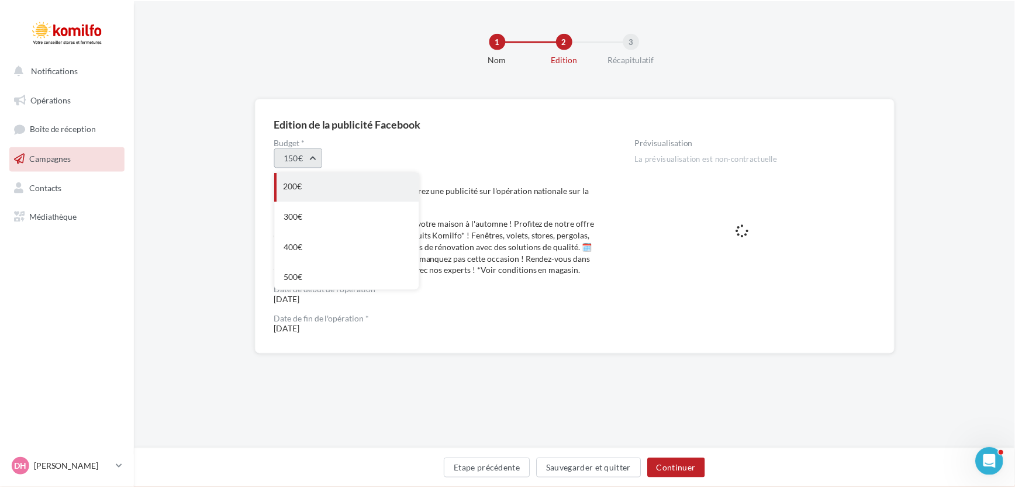
scroll to position [65, 0]
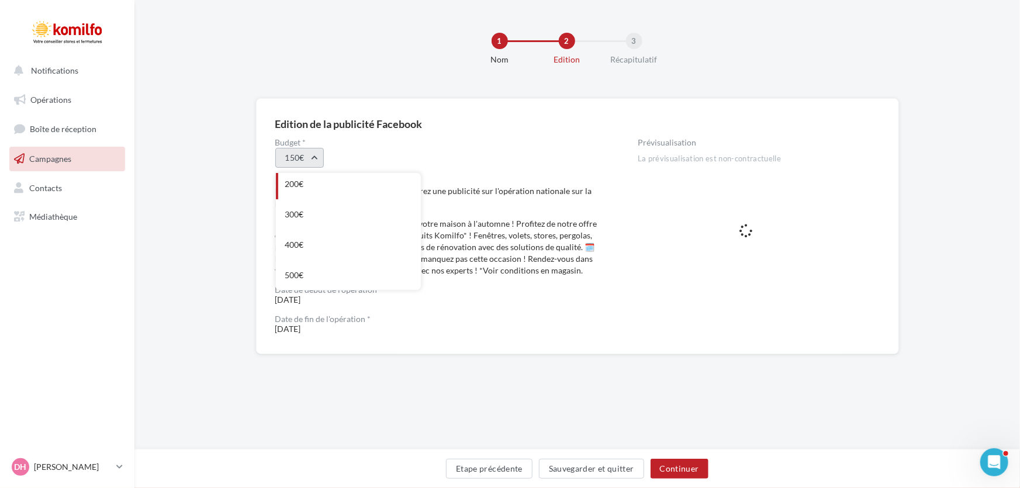
click at [299, 157] on button "150€" at bounding box center [299, 158] width 49 height 20
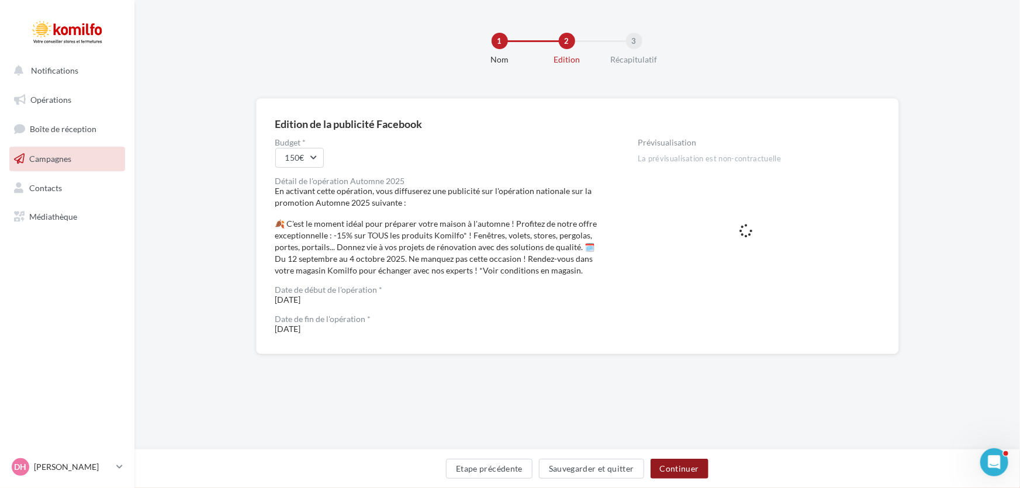
click at [684, 468] on button "Continuer" at bounding box center [679, 469] width 58 height 20
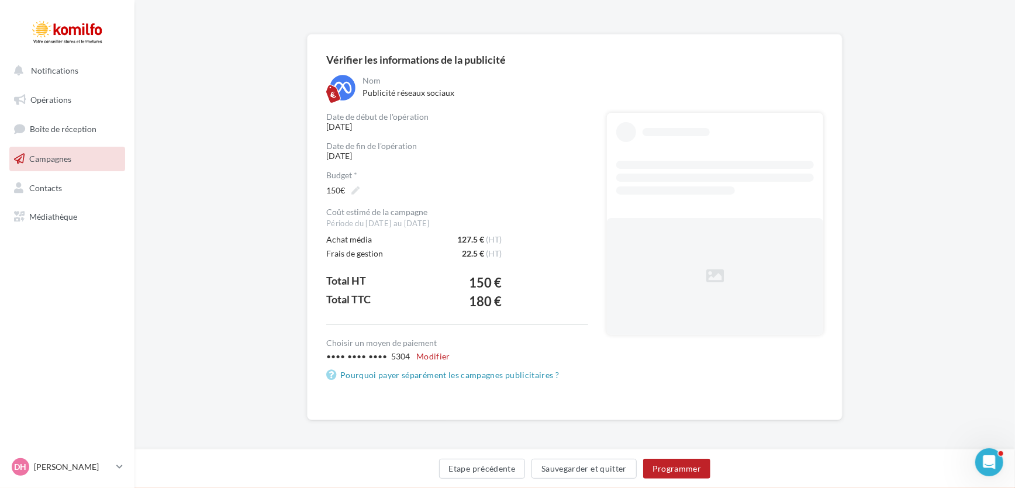
scroll to position [65, 0]
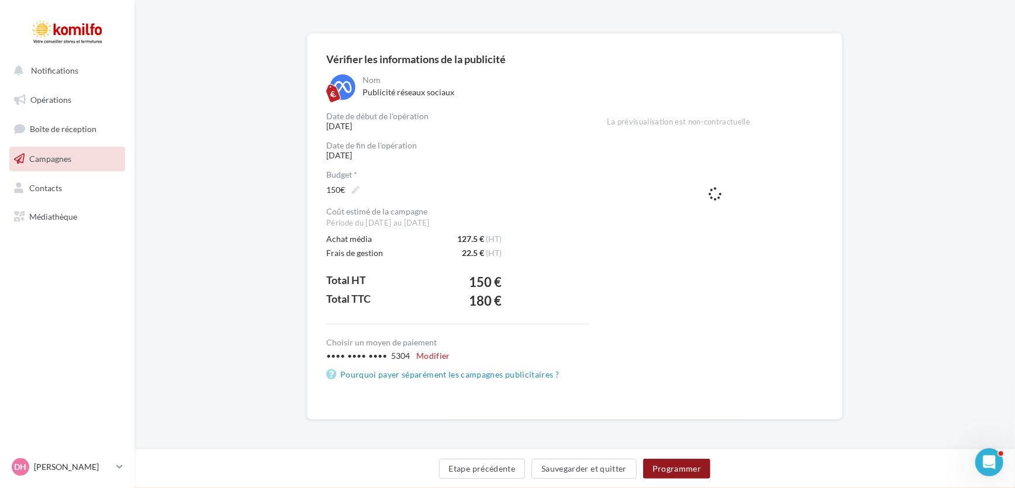
click at [678, 467] on button "Programmer" at bounding box center [677, 469] width 68 height 20
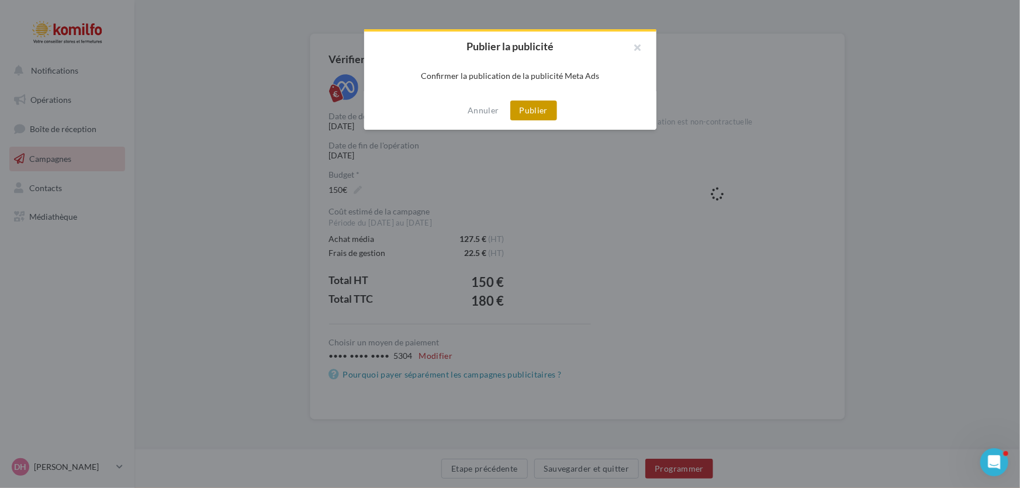
click at [531, 112] on button "Publier" at bounding box center [533, 111] width 47 height 20
